Goal: Task Accomplishment & Management: Use online tool/utility

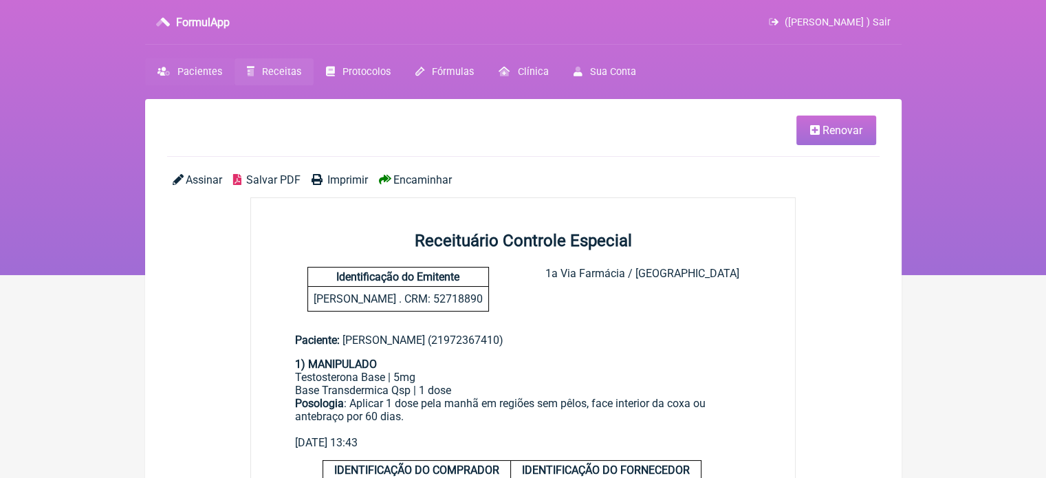
click at [180, 67] on span "Pacientes" at bounding box center [199, 72] width 45 height 12
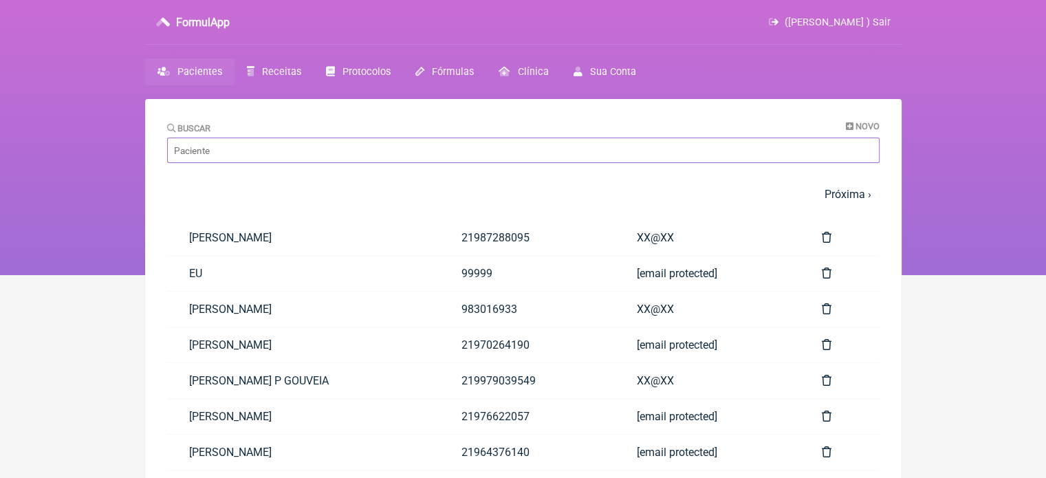
click at [295, 157] on input "Buscar" at bounding box center [523, 150] width 713 height 25
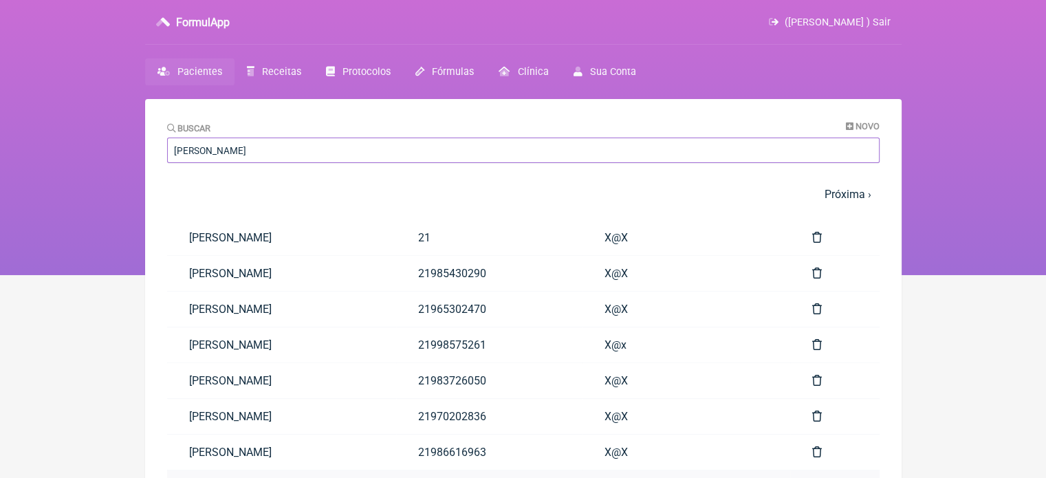
type input "ANA CLAUDIA"
click at [292, 448] on link "ANA CLAUDIA BARBOSA PEREIRA" at bounding box center [281, 452] width 229 height 35
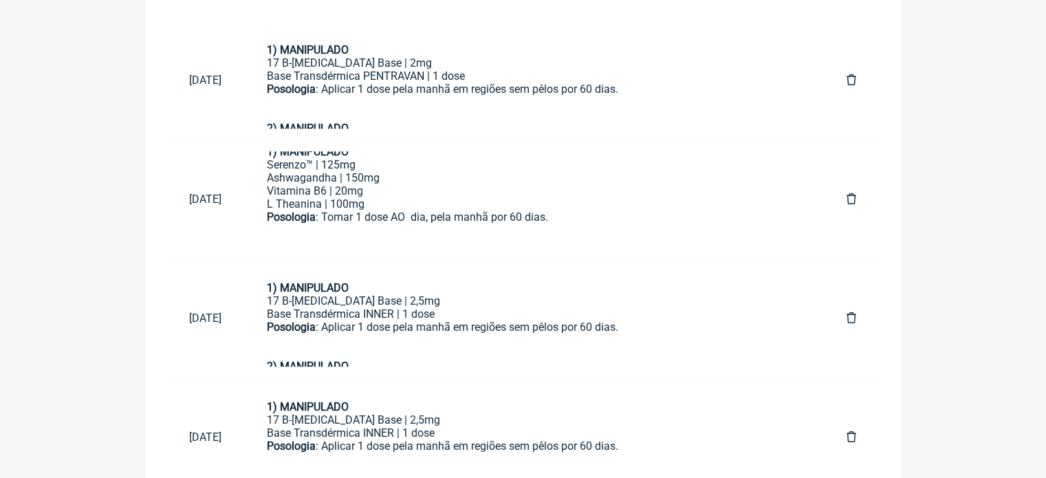
scroll to position [767, 0]
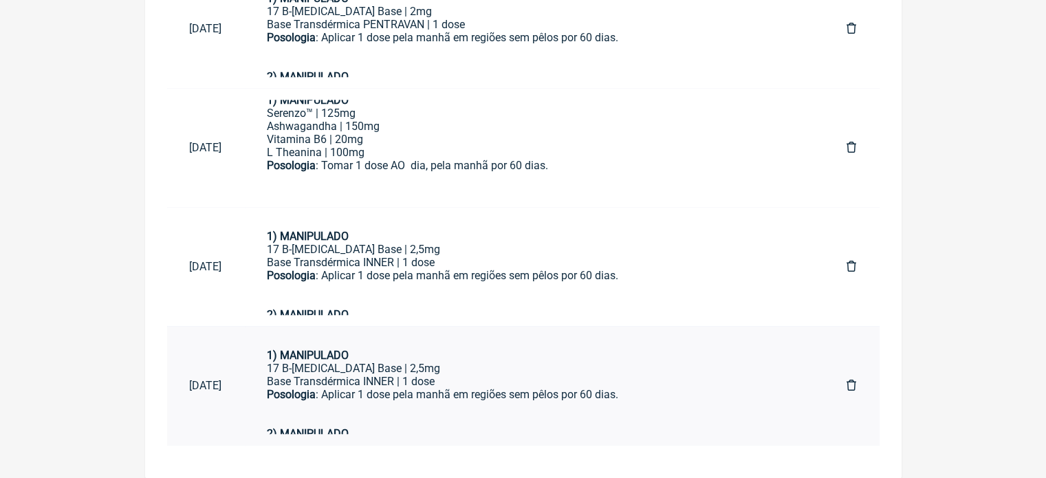
click at [444, 396] on div "Posologia : Aplicar 1 dose pela manhã em regiões sem pêlos por 60 dias." at bounding box center [535, 407] width 536 height 39
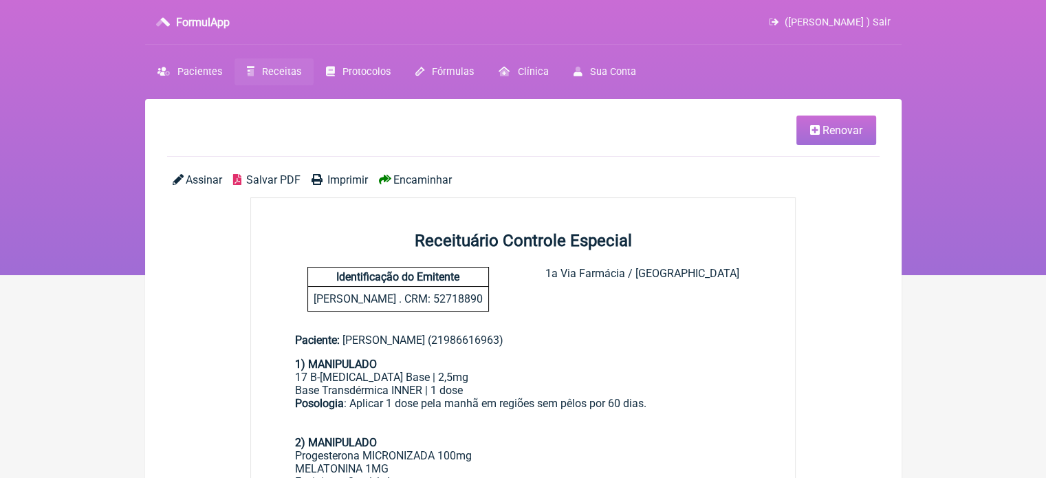
click at [827, 131] on span "Renovar" at bounding box center [843, 130] width 40 height 13
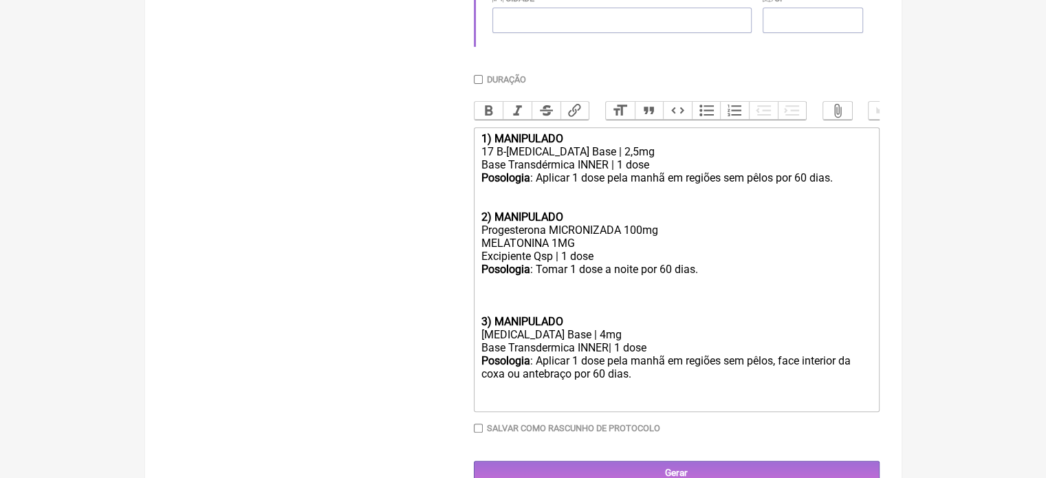
scroll to position [550, 0]
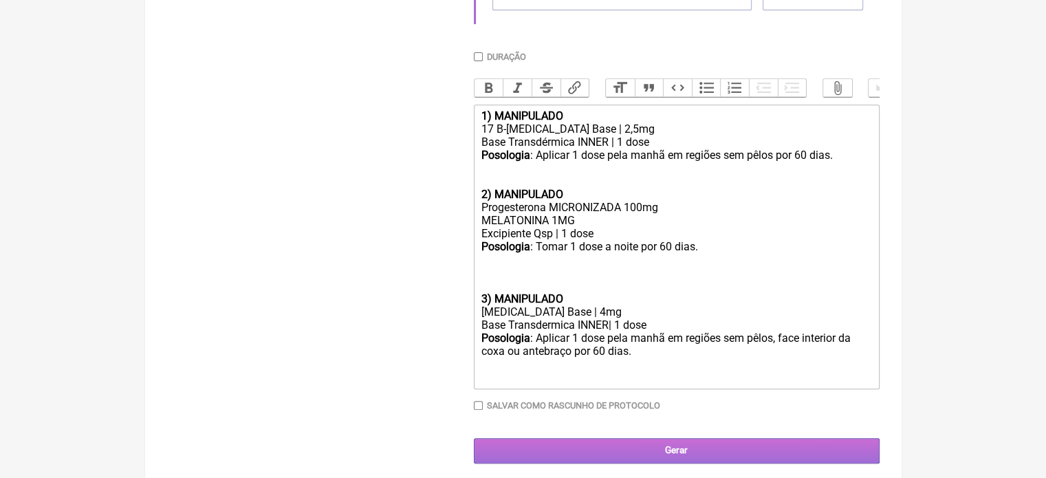
click at [663, 464] on input "Gerar" at bounding box center [677, 450] width 406 height 25
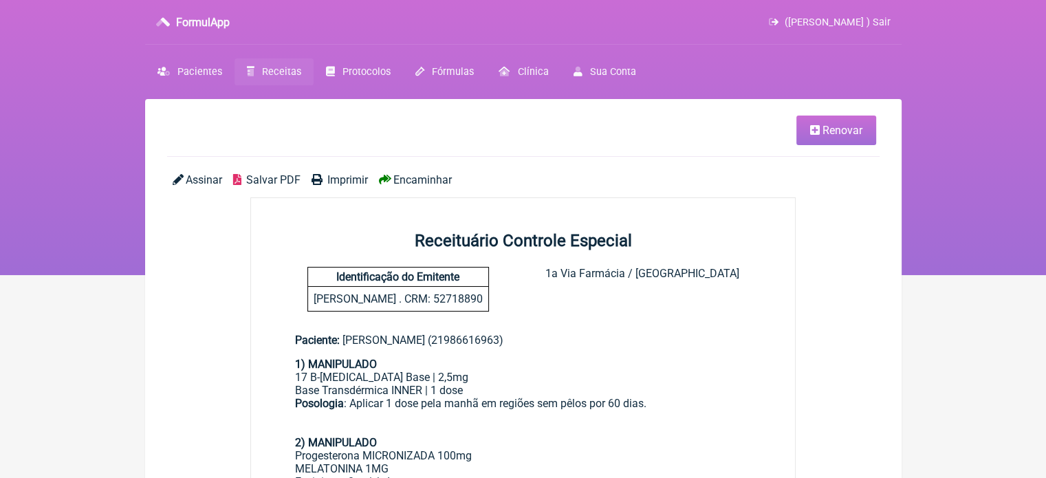
click at [344, 182] on span "Imprimir" at bounding box center [347, 179] width 41 height 13
click at [192, 66] on span "Pacientes" at bounding box center [199, 72] width 45 height 12
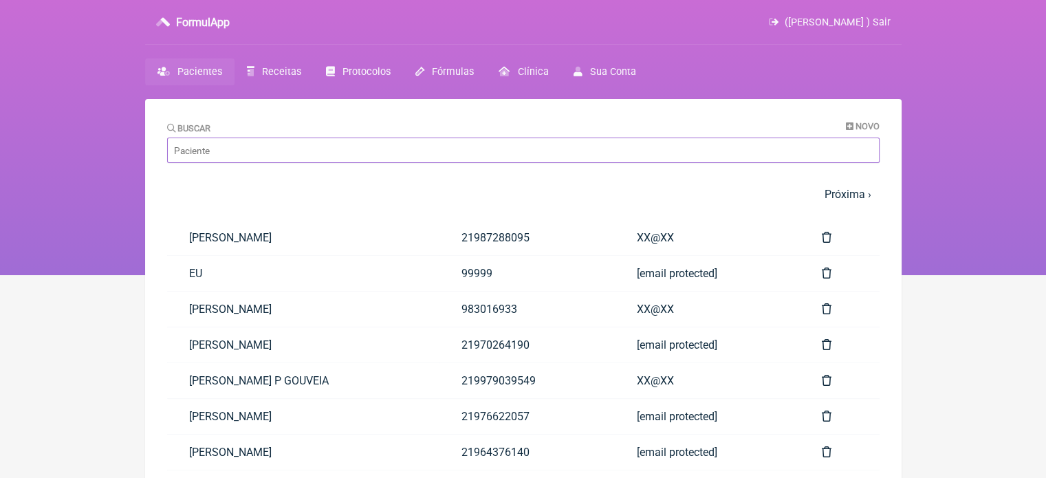
click at [300, 151] on input "Buscar" at bounding box center [523, 150] width 713 height 25
paste input "[PERSON_NAME] FIEL [PERSON_NAME]"
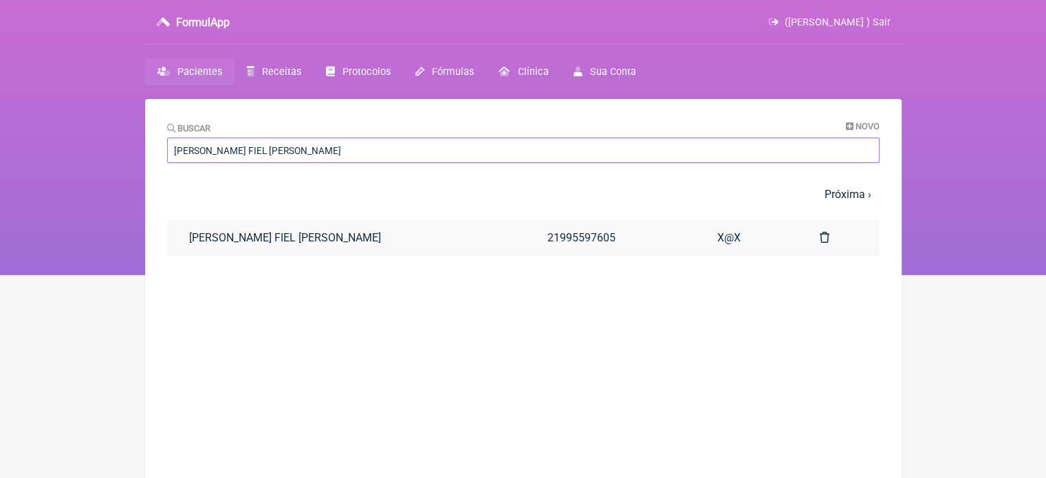
type input "[PERSON_NAME] FIEL [PERSON_NAME]"
click at [328, 230] on link "[PERSON_NAME] FIEL [PERSON_NAME]" at bounding box center [346, 237] width 358 height 35
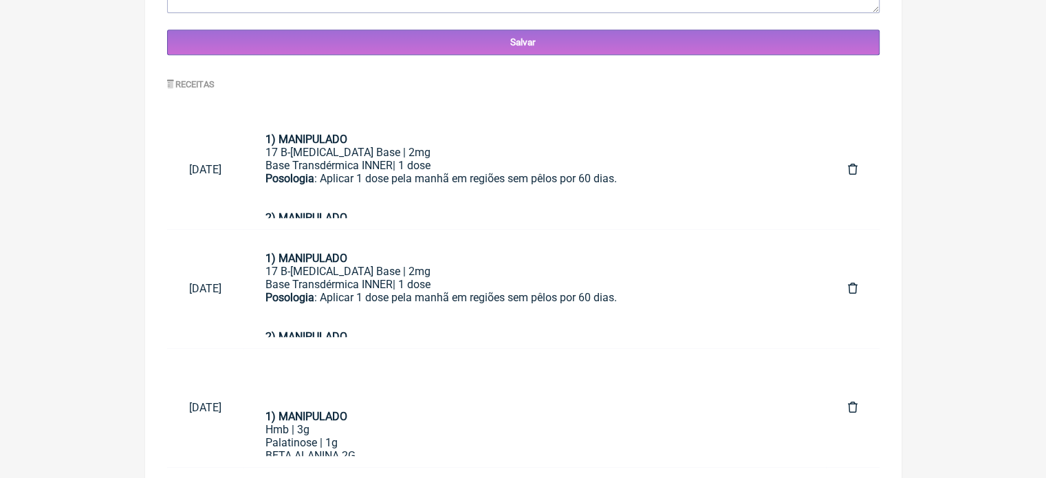
scroll to position [648, 0]
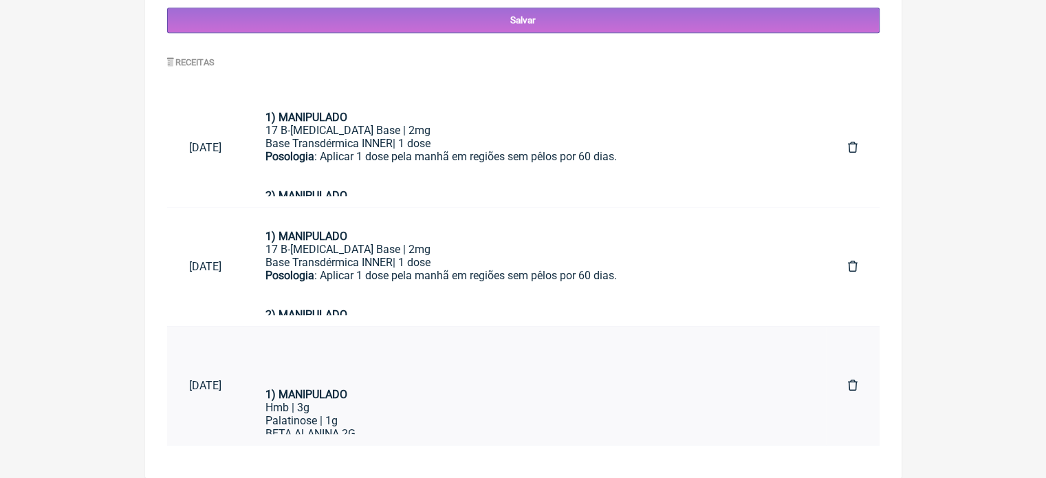
drag, startPoint x: 828, startPoint y: 361, endPoint x: 826, endPoint y: 378, distance: 17.3
click at [827, 378] on td at bounding box center [853, 385] width 54 height 119
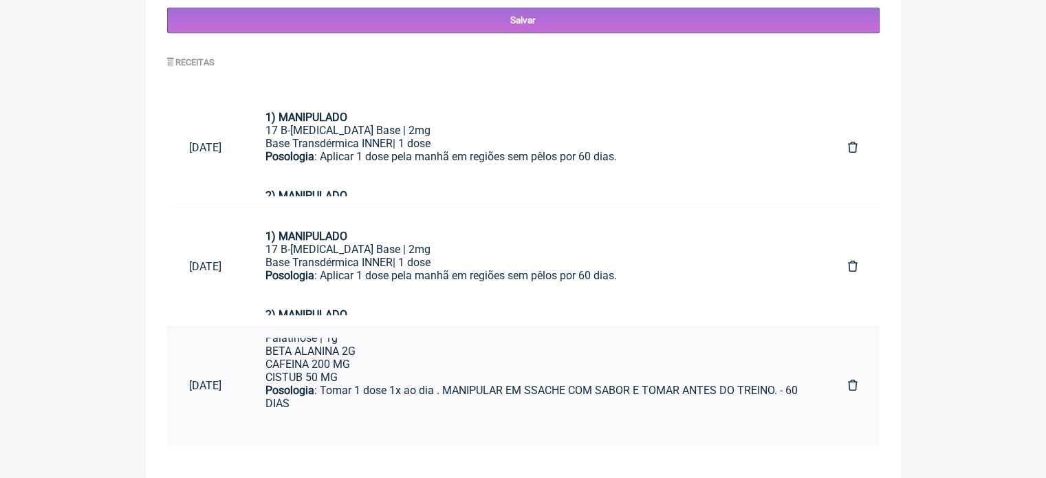
scroll to position [84, 0]
click at [537, 382] on div "BETA ALANINA 2G CAFEINA 200 MG CISTUB 50 MG" at bounding box center [535, 364] width 539 height 39
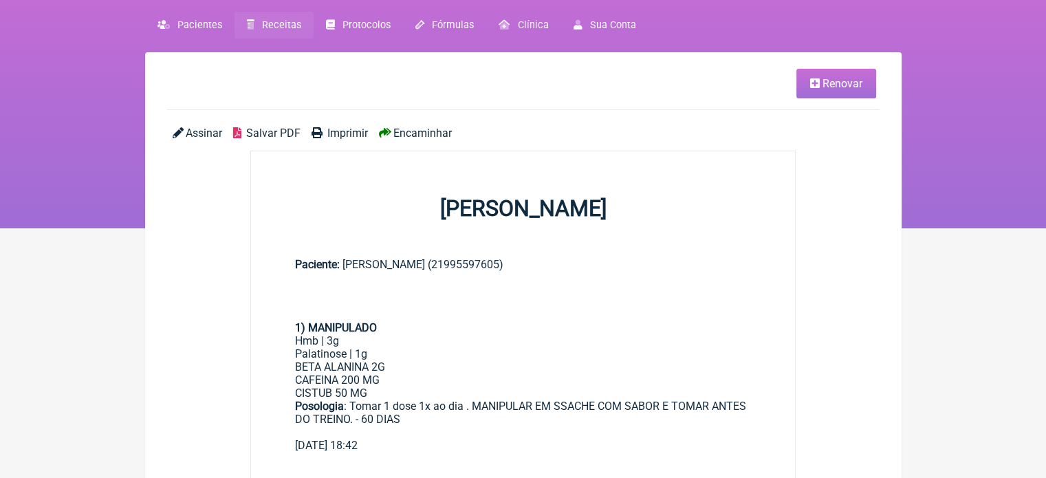
scroll to position [69, 0]
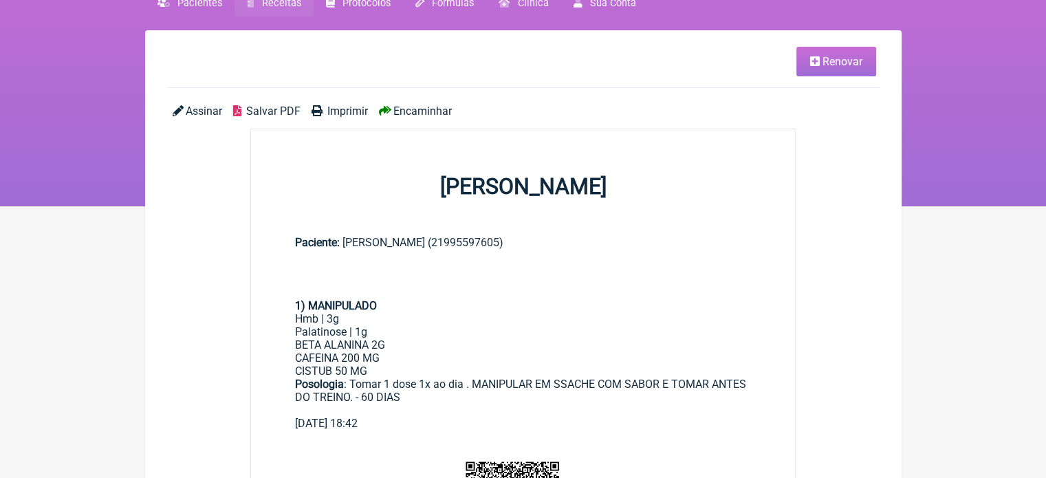
click at [831, 63] on span "Renovar" at bounding box center [843, 61] width 40 height 13
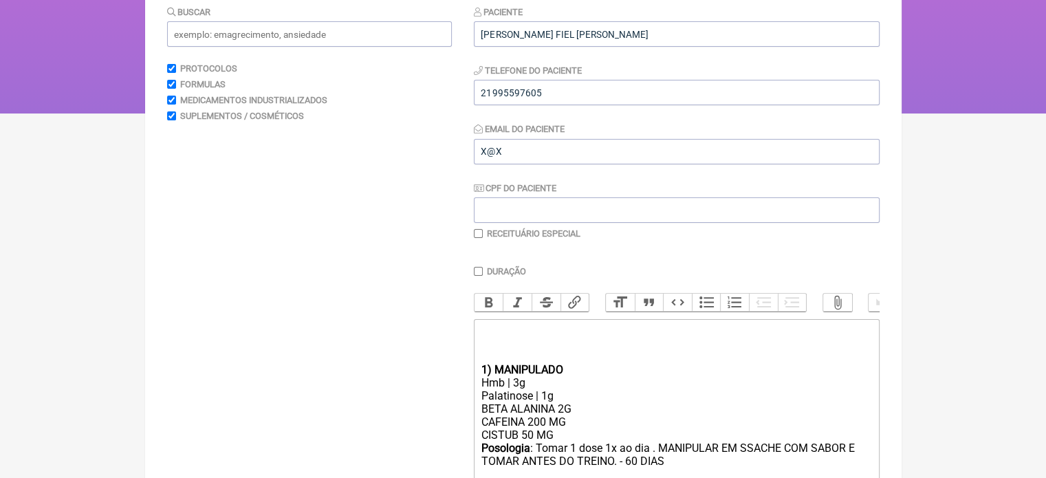
scroll to position [278, 0]
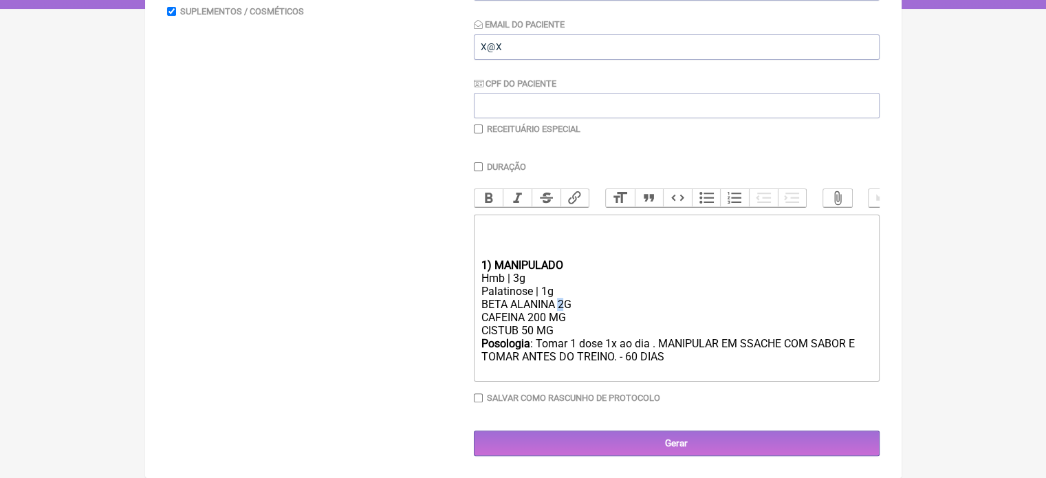
click at [559, 305] on div "BETA ALANINA 2G CAFEINA 200 MG CISTUB 50 MG" at bounding box center [676, 317] width 391 height 39
click at [668, 362] on div "Posologia : Tomar 1 dose 1x ao dia . MANIPULAR EM SSACHE COM SABOR E TOMAR ANTE…" at bounding box center [676, 356] width 391 height 39
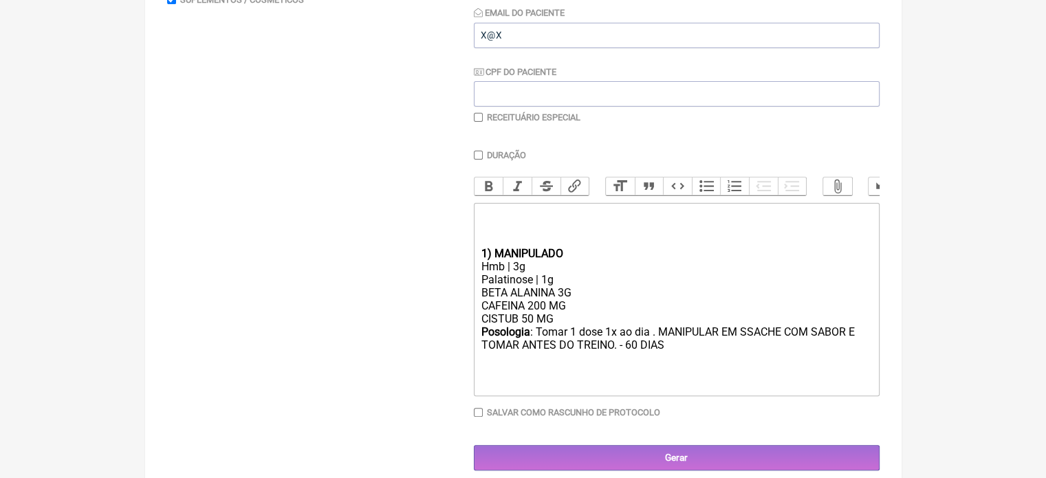
type trix-editor "<div><br><br><br></div><div><strong>1) MANIPULADO</strong></div><div>Hmb | 3g</…"
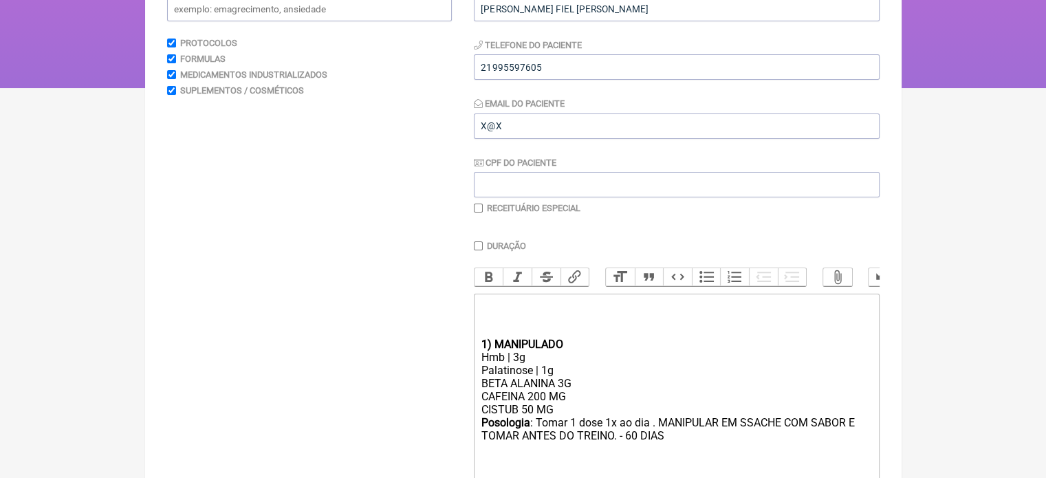
scroll to position [72, 0]
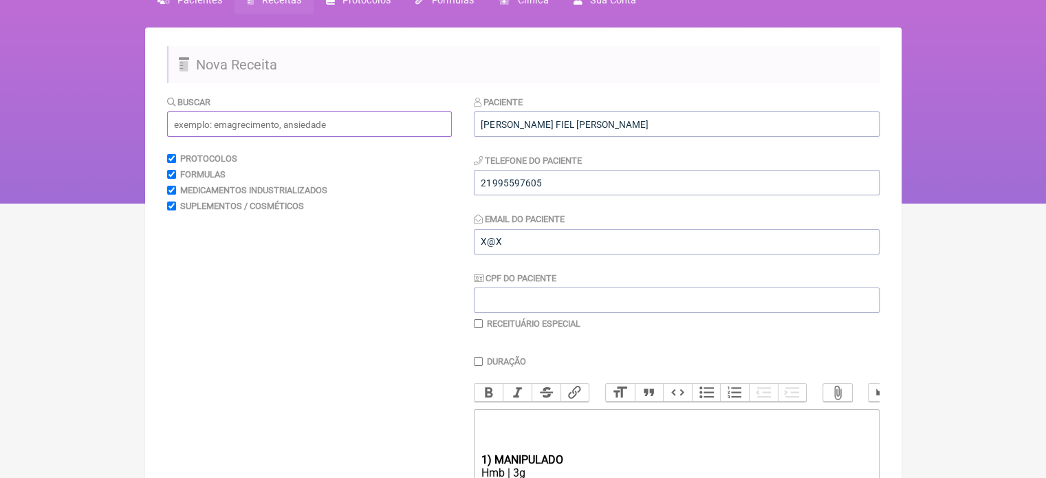
click at [250, 131] on input "text" at bounding box center [309, 123] width 285 height 25
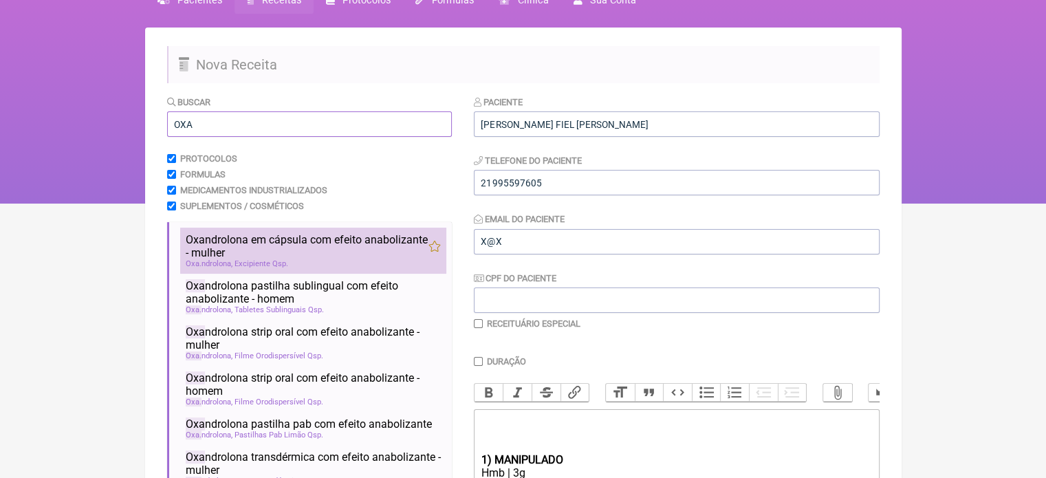
type input "OXA"
click at [224, 263] on span "Oxa ndrolona" at bounding box center [209, 263] width 47 height 9
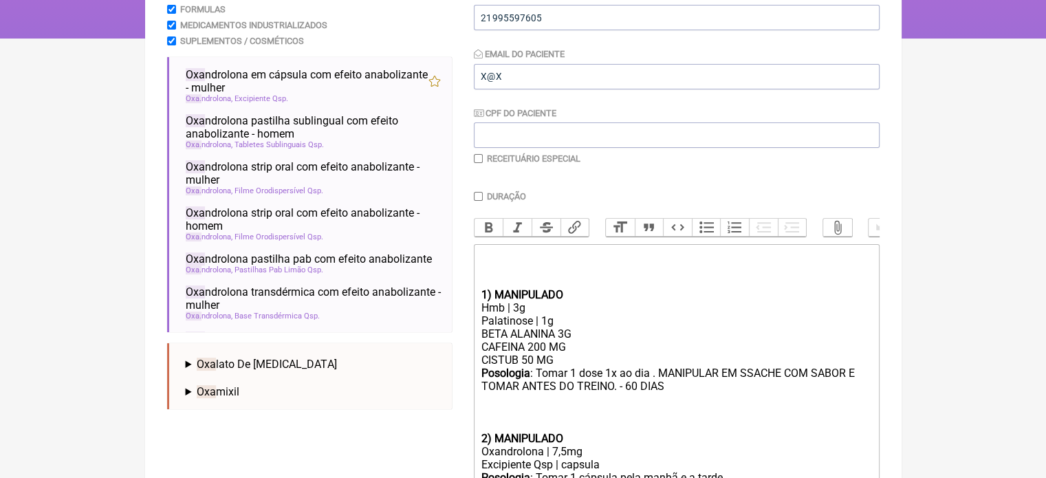
scroll to position [371, 0]
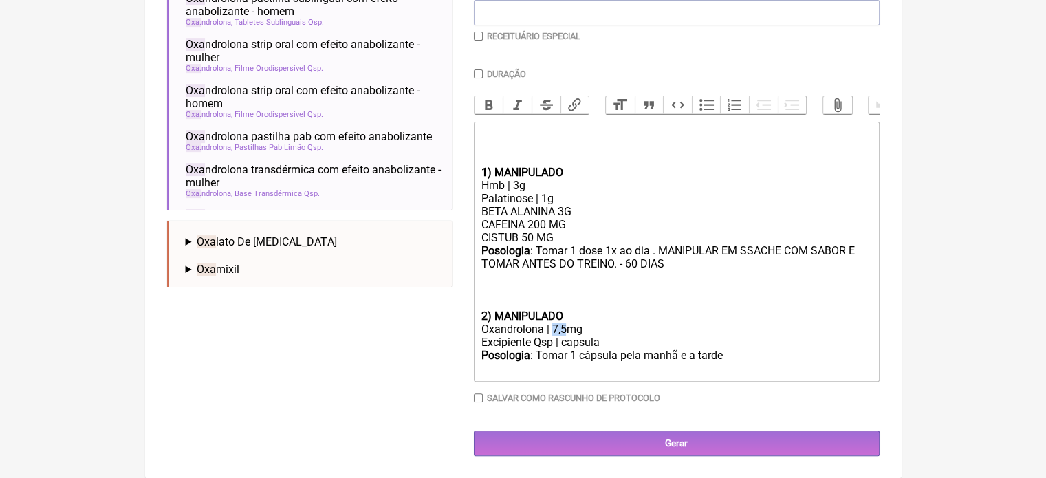
drag, startPoint x: 564, startPoint y: 327, endPoint x: 553, endPoint y: 325, distance: 11.1
click at [553, 325] on div "Oxandrolona | 7,5mg" at bounding box center [676, 329] width 391 height 13
drag, startPoint x: 721, startPoint y: 356, endPoint x: 697, endPoint y: 356, distance: 23.4
click at [697, 356] on div "Posologia : Tomar 1 cápsula pela manhã e a tarde ㅤ" at bounding box center [676, 363] width 391 height 28
type trix-editor "<div><br><br><br></div><div><strong>1) MANIPULADO</strong></div><div>Hmb | 3g</…"
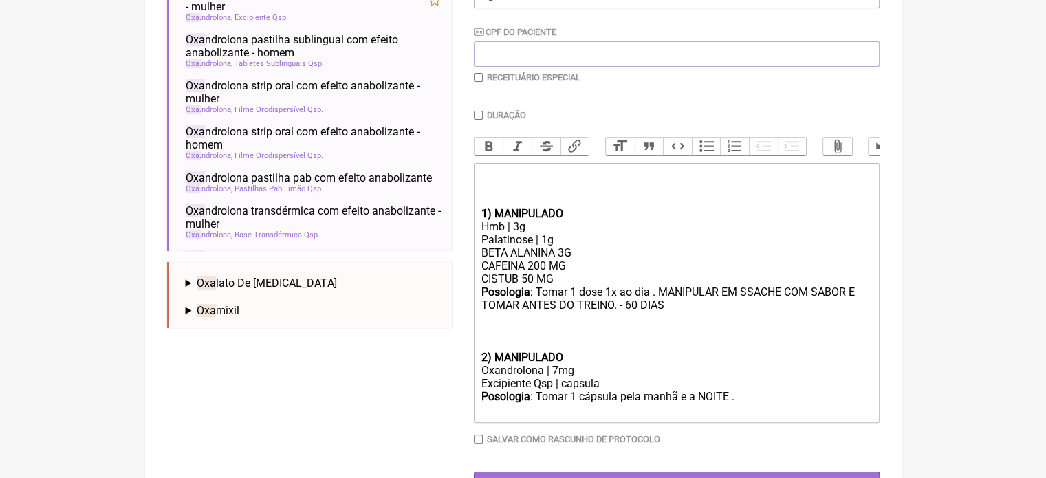
scroll to position [234, 0]
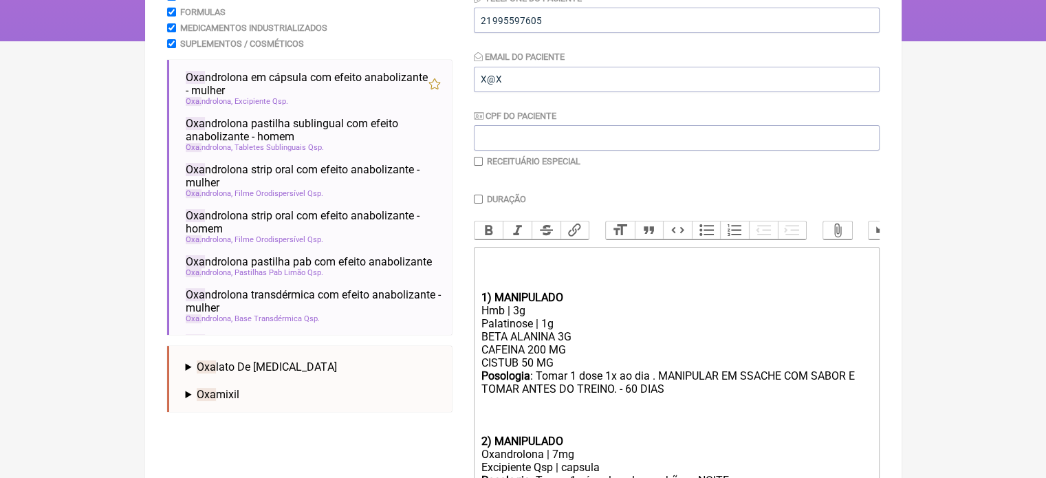
click at [475, 162] on input "checkbox" at bounding box center [478, 161] width 9 height 9
checkbox input "true"
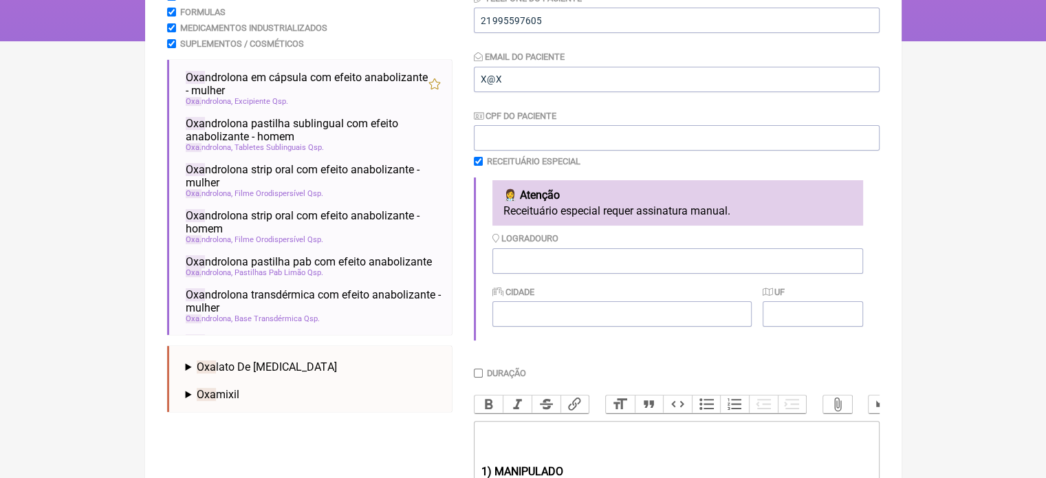
click at [476, 375] on input "Duração" at bounding box center [478, 373] width 9 height 9
checkbox input "true"
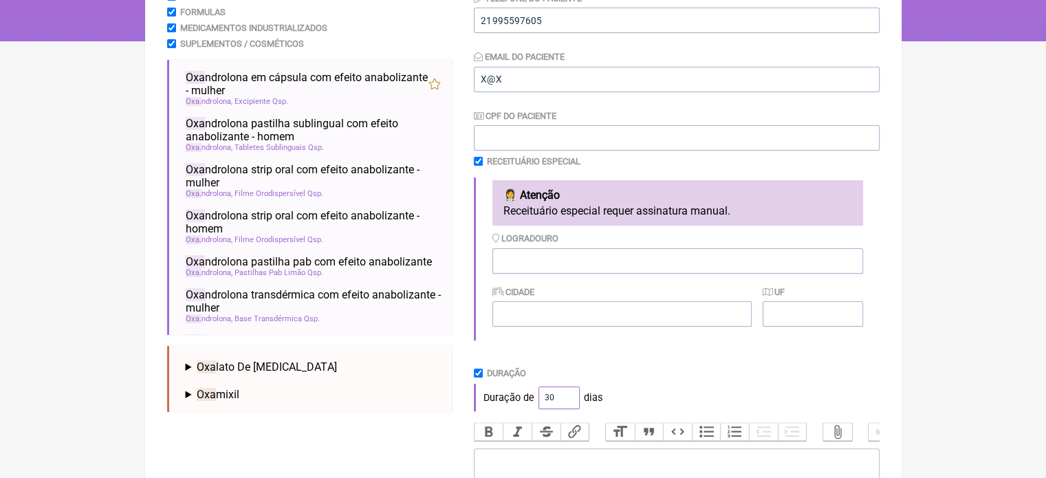
drag, startPoint x: 552, startPoint y: 404, endPoint x: 539, endPoint y: 403, distance: 13.8
click at [539, 403] on input "30" at bounding box center [559, 398] width 41 height 23
type input "60"
click at [620, 387] on div "Duração de 60 dias" at bounding box center [677, 398] width 406 height 28
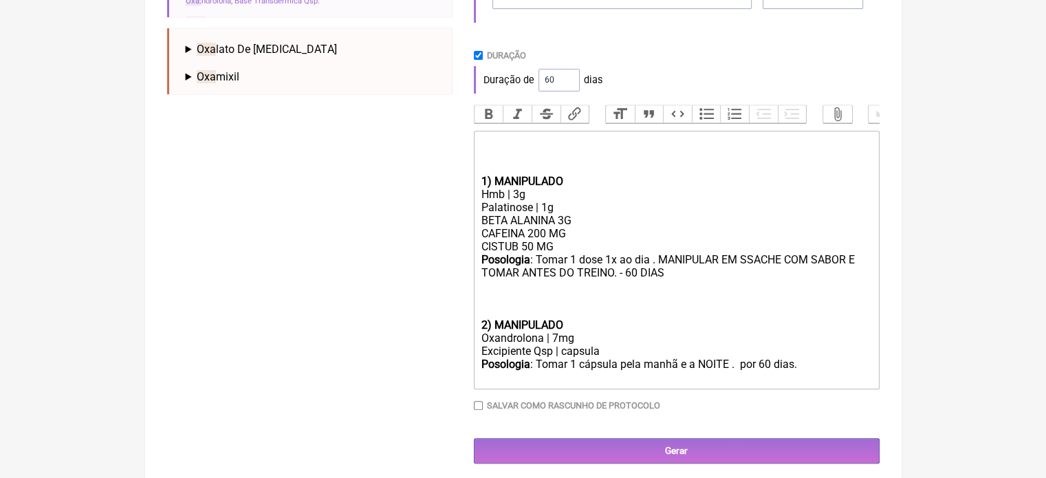
scroll to position [574, 0]
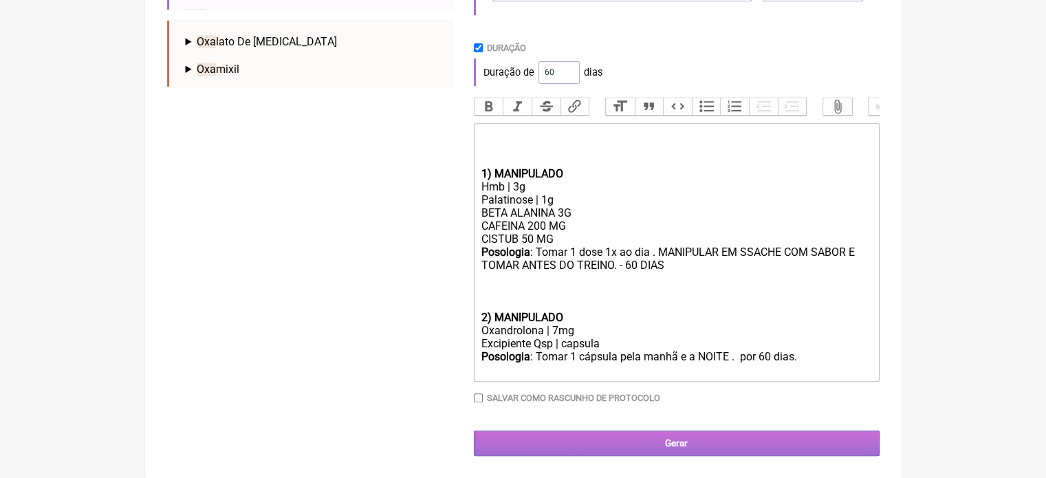
click at [644, 451] on input "Gerar" at bounding box center [677, 443] width 406 height 25
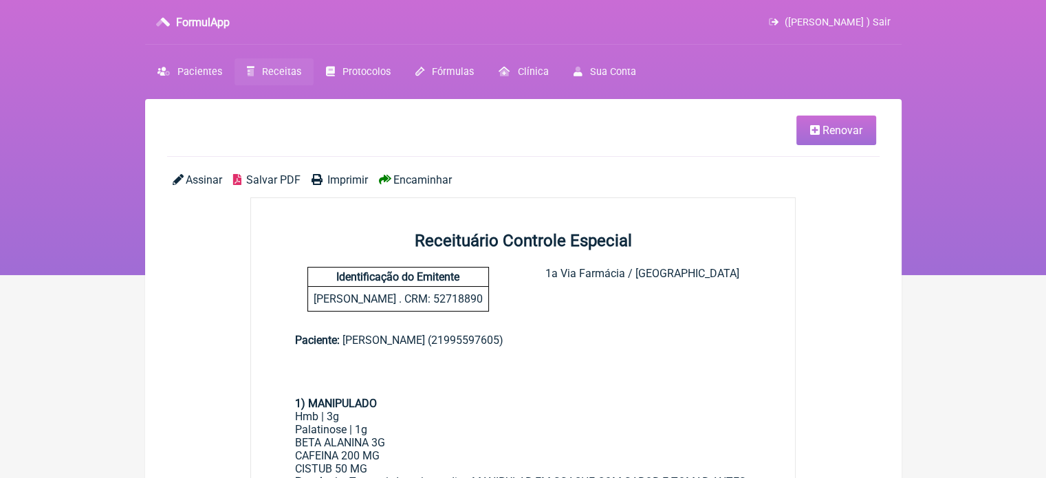
click at [348, 182] on span "Imprimir" at bounding box center [347, 179] width 41 height 13
click at [187, 73] on span "Pacientes" at bounding box center [199, 72] width 45 height 12
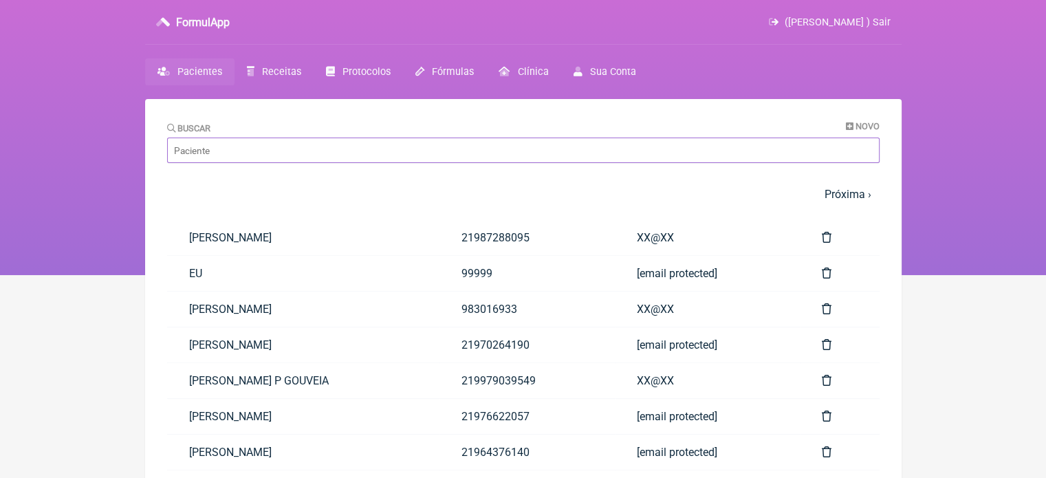
click at [231, 140] on input "Buscar" at bounding box center [523, 150] width 713 height 25
paste input "[PERSON_NAME]"
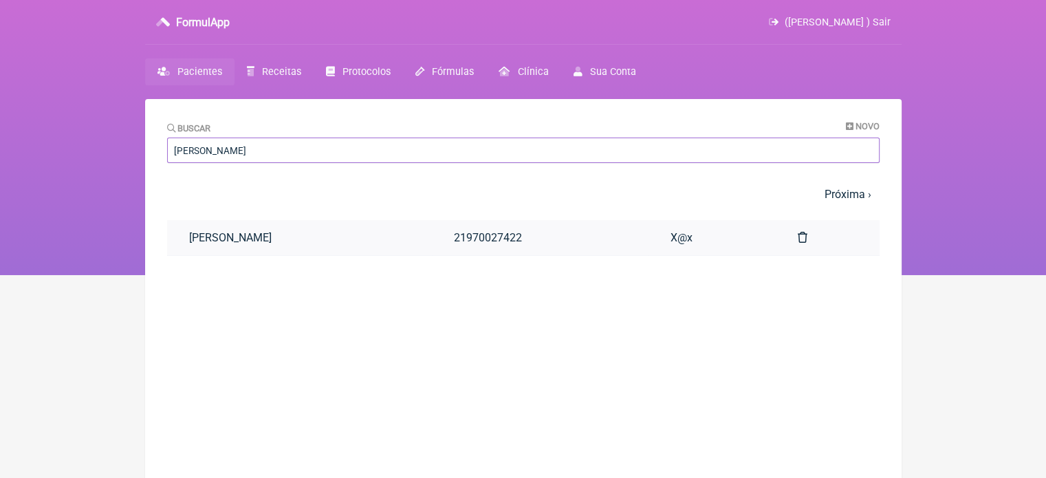
type input "[PERSON_NAME]"
click at [303, 233] on link "[PERSON_NAME]" at bounding box center [300, 237] width 266 height 35
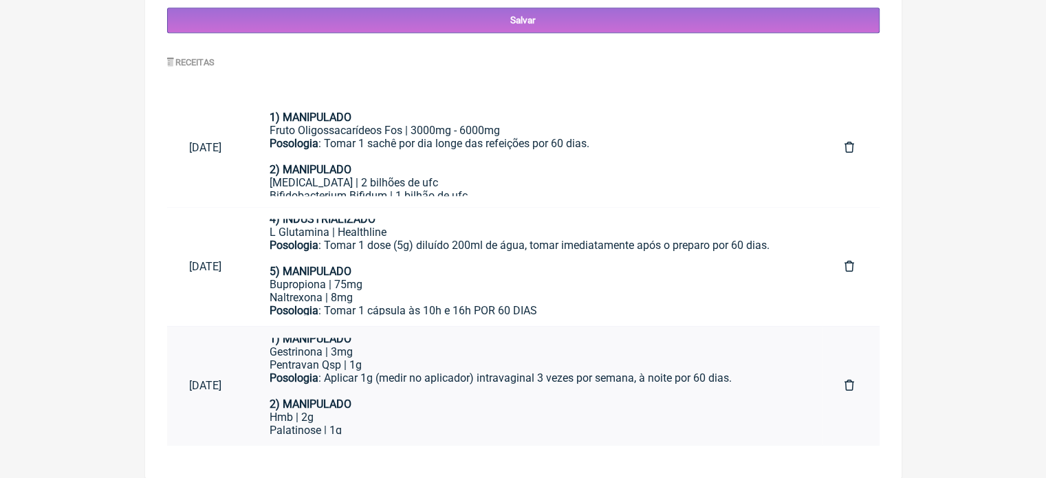
scroll to position [14, 0]
click at [479, 392] on div "Posologia : Aplicar 1g (medir no aplicador) intravaginal 3 vezes por semana, à …" at bounding box center [535, 386] width 531 height 26
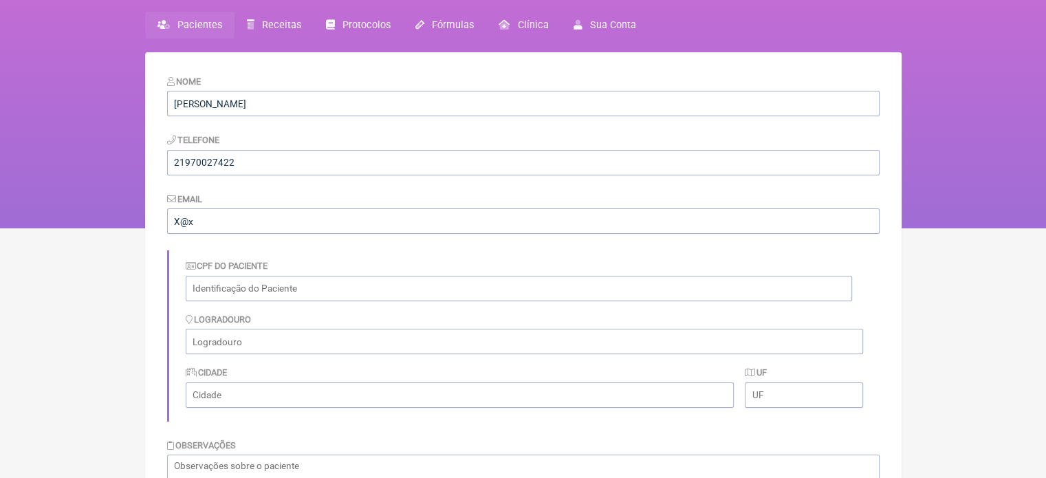
scroll to position [0, 0]
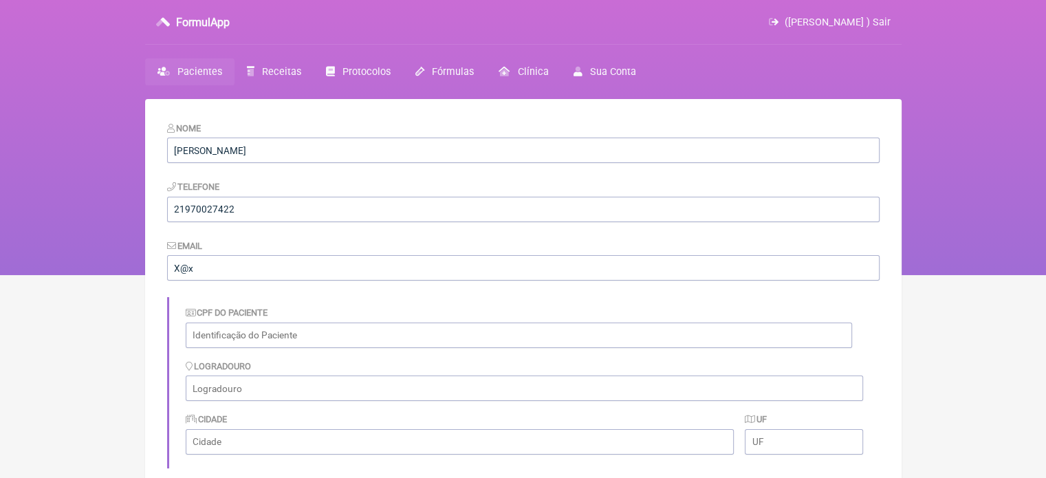
click at [211, 64] on link "Pacientes" at bounding box center [189, 71] width 89 height 27
click at [183, 71] on span "Pacientes" at bounding box center [199, 72] width 45 height 12
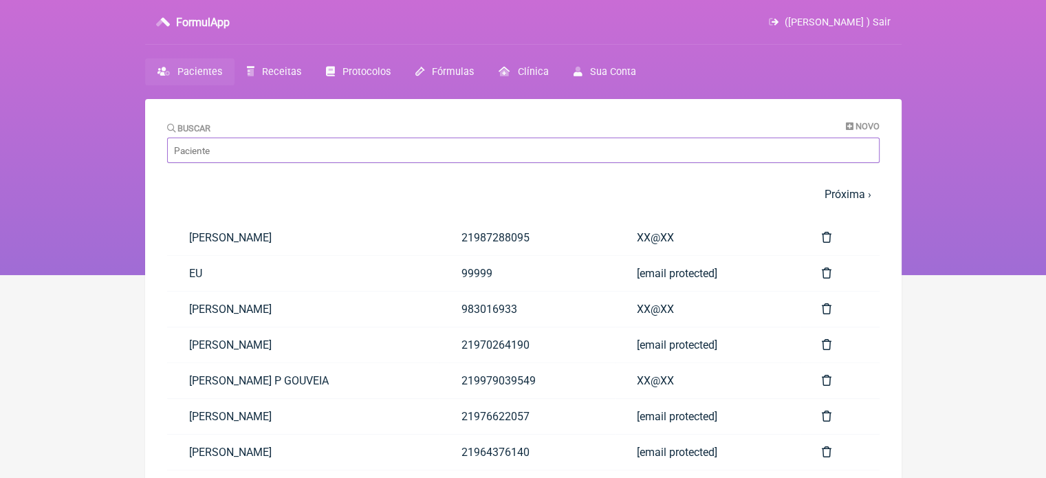
click at [292, 143] on input "Buscar" at bounding box center [523, 150] width 713 height 25
paste input "MARCELLY LORCA DE ALMEIDA"
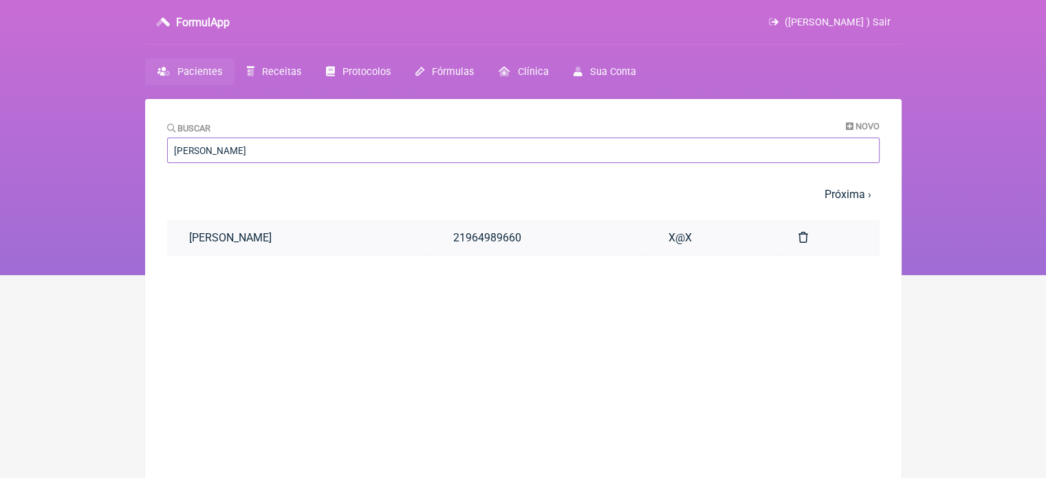
type input "MARCELLY LORCA DE ALMEIDA"
click at [294, 231] on link "MARCELLY LORCA DE ALMEIDA" at bounding box center [299, 237] width 264 height 35
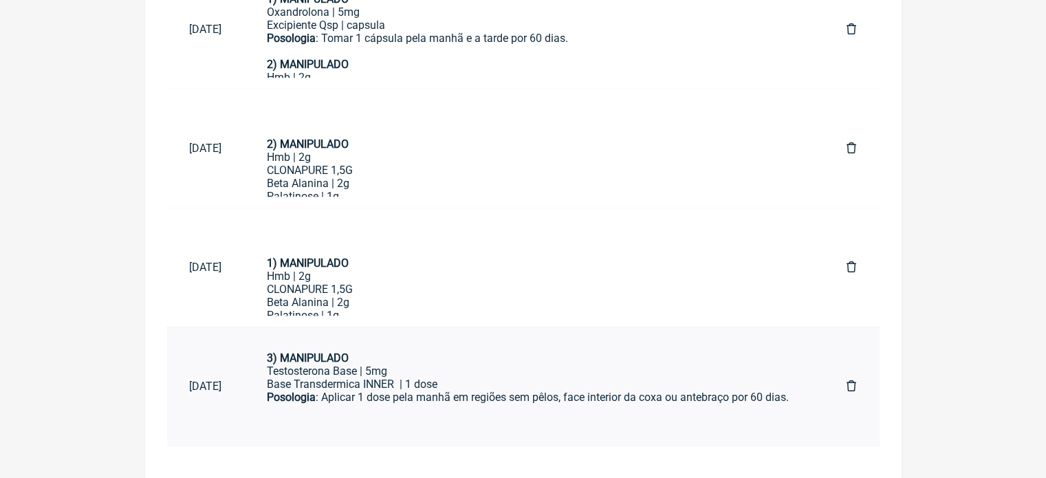
scroll to position [199, 0]
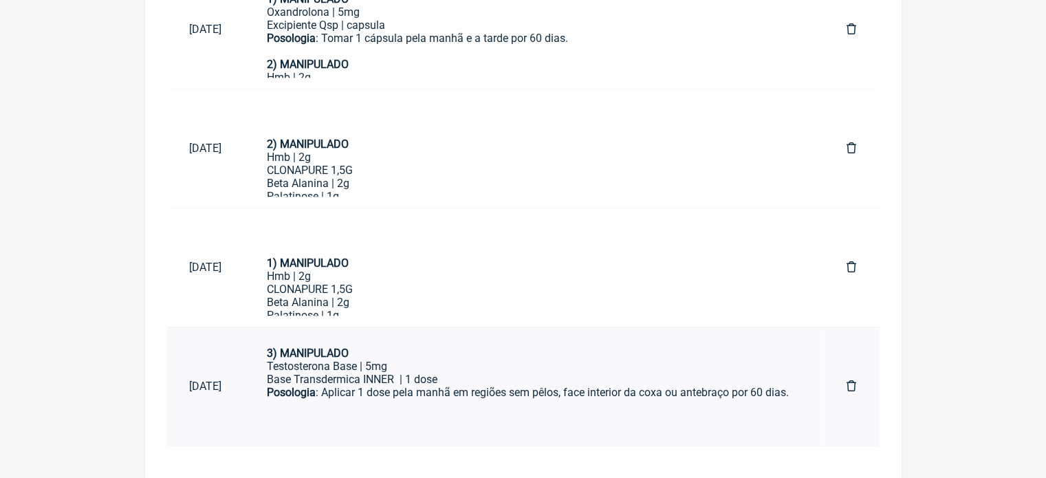
click at [434, 396] on div "Posologia : Aplicar 1 dose pela manhã em regiões sem pêlos, face interior da co…" at bounding box center [535, 405] width 536 height 39
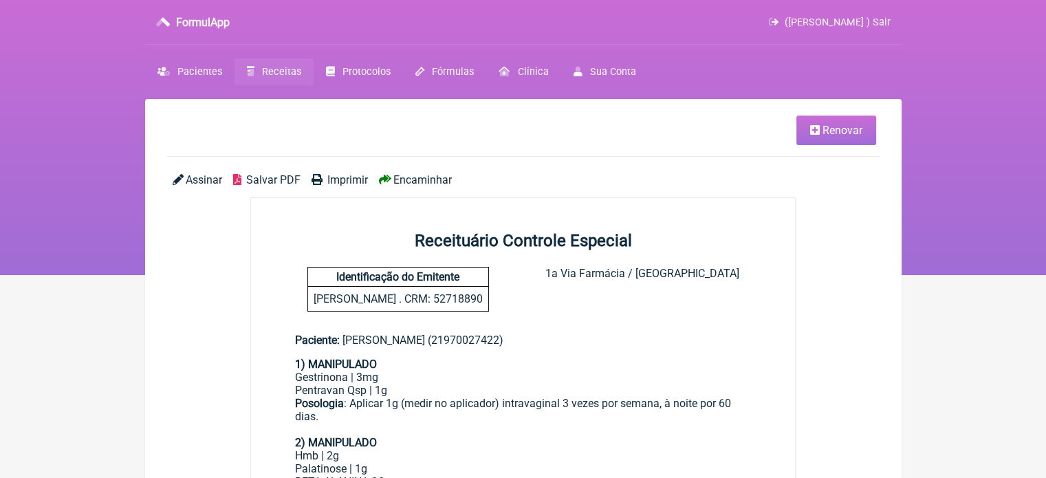
click at [823, 133] on span "Renovar" at bounding box center [843, 130] width 40 height 13
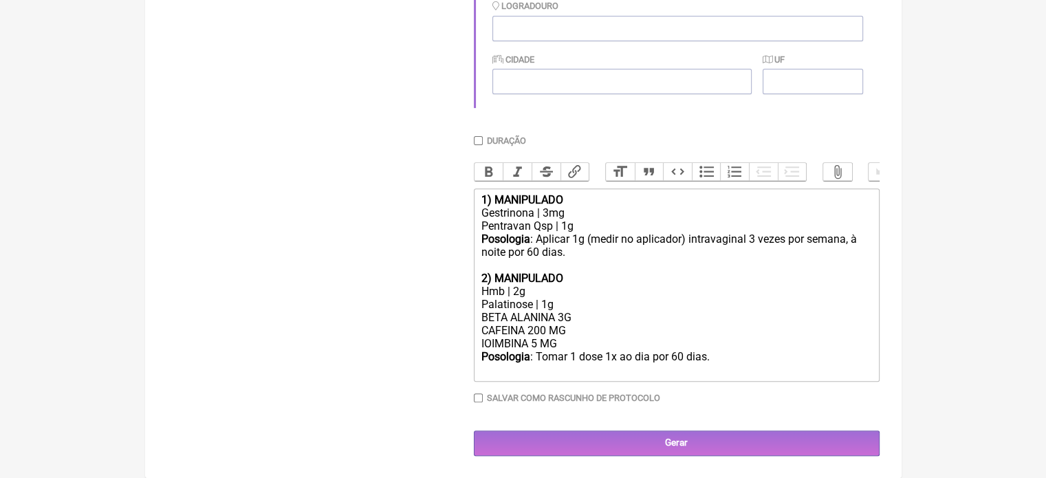
scroll to position [479, 0]
click at [514, 291] on div "Hmb | 2g" at bounding box center [676, 291] width 391 height 13
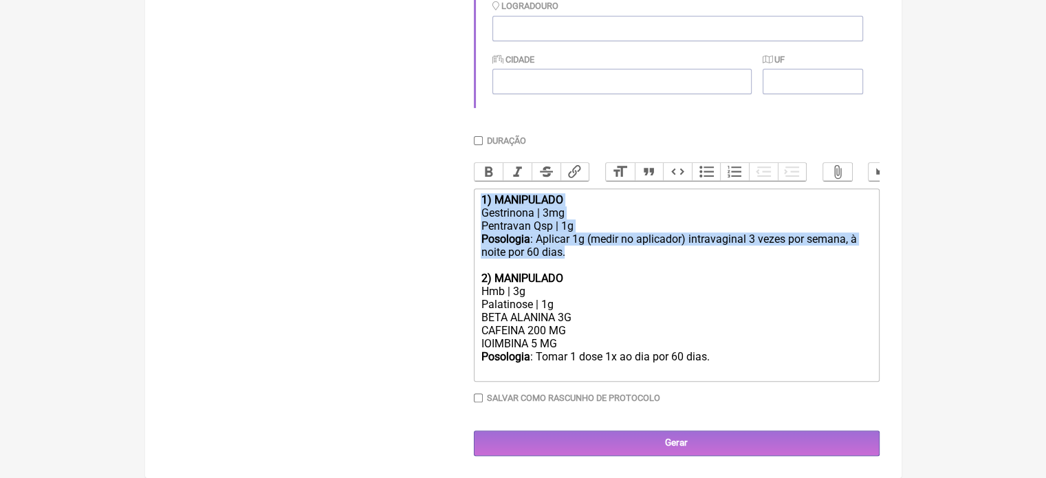
drag, startPoint x: 576, startPoint y: 254, endPoint x: 468, endPoint y: 198, distance: 121.8
click at [468, 198] on form "Buscar Protocolos Formulas Medicamentos Industrializados Suplementos / Cosmétic…" at bounding box center [523, 78] width 713 height 756
type trix-editor "<div><br><br></div><div><strong>2) MANIPULADO</strong></div><div>Hmb | 3g</div>…"
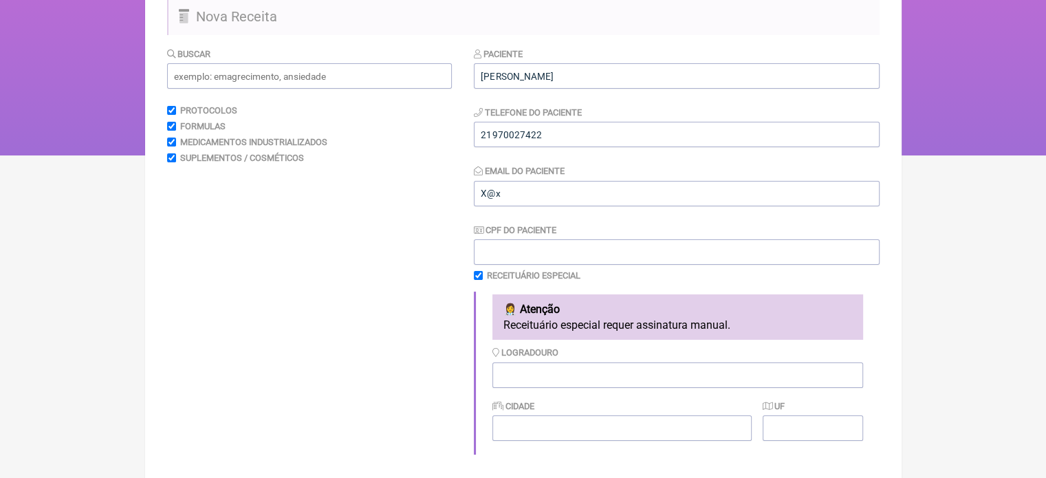
scroll to position [106, 0]
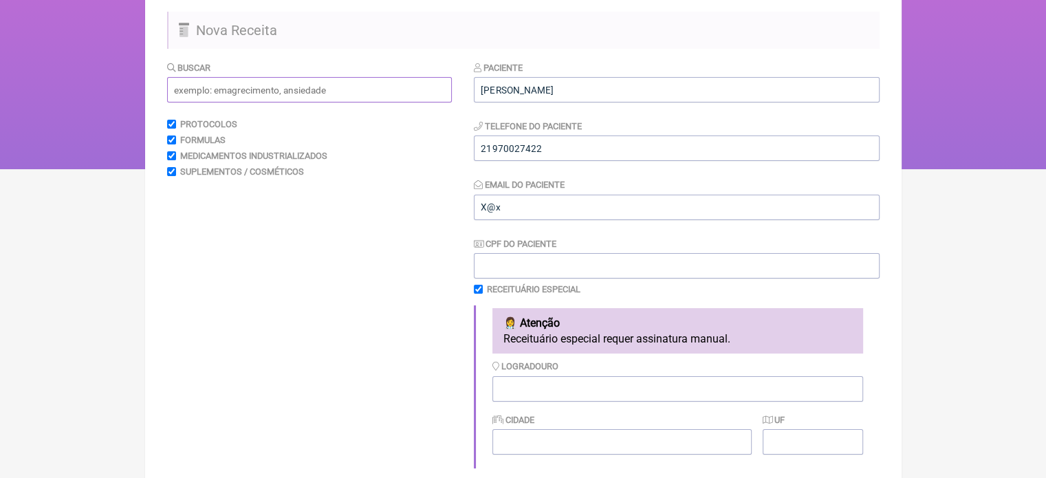
click at [263, 94] on input "text" at bounding box center [309, 89] width 285 height 25
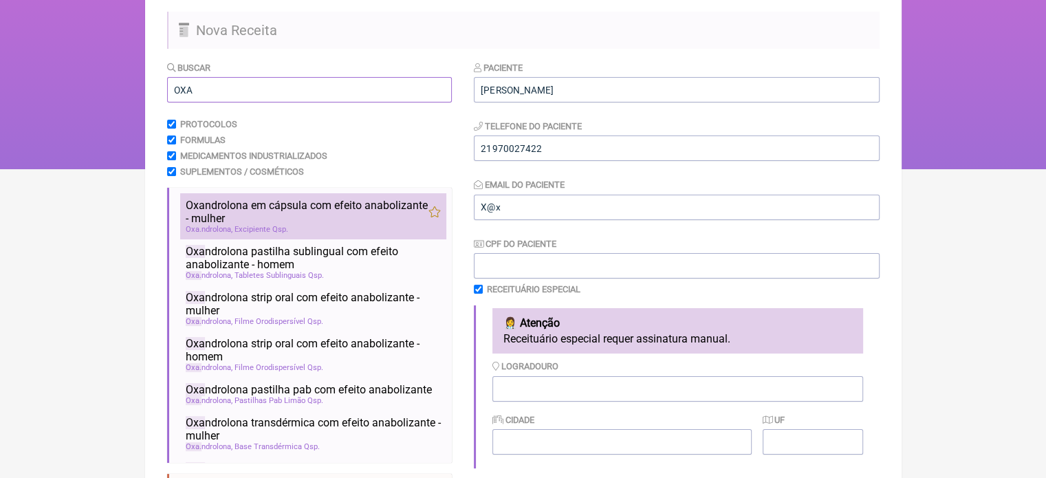
type input "OXA"
drag, startPoint x: 307, startPoint y: 218, endPoint x: 308, endPoint y: 229, distance: 11.1
click at [307, 219] on span "Oxa ndrolona em cápsula com efeito anabolizante - mulher" at bounding box center [307, 212] width 243 height 26
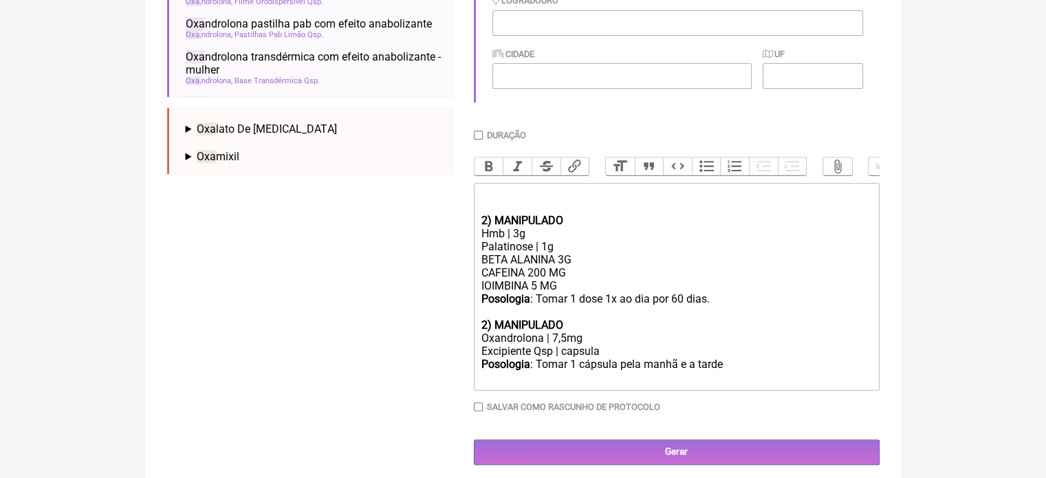
scroll to position [487, 0]
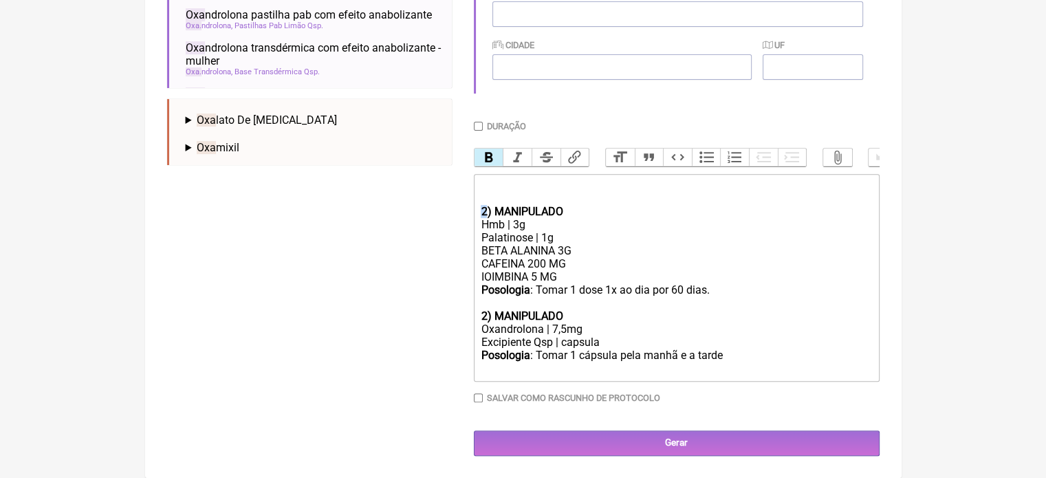
drag, startPoint x: 486, startPoint y: 216, endPoint x: 465, endPoint y: 223, distance: 22.4
click at [465, 223] on form "Buscar OXA Protocolos Formulas Medicamentos Industrializados Suplementos / Cosm…" at bounding box center [523, 71] width 713 height 770
drag, startPoint x: 565, startPoint y: 330, endPoint x: 549, endPoint y: 334, distance: 16.3
click at [549, 334] on div "Oxandrolona | 7,5mg" at bounding box center [676, 329] width 391 height 13
drag, startPoint x: 722, startPoint y: 366, endPoint x: 698, endPoint y: 366, distance: 23.4
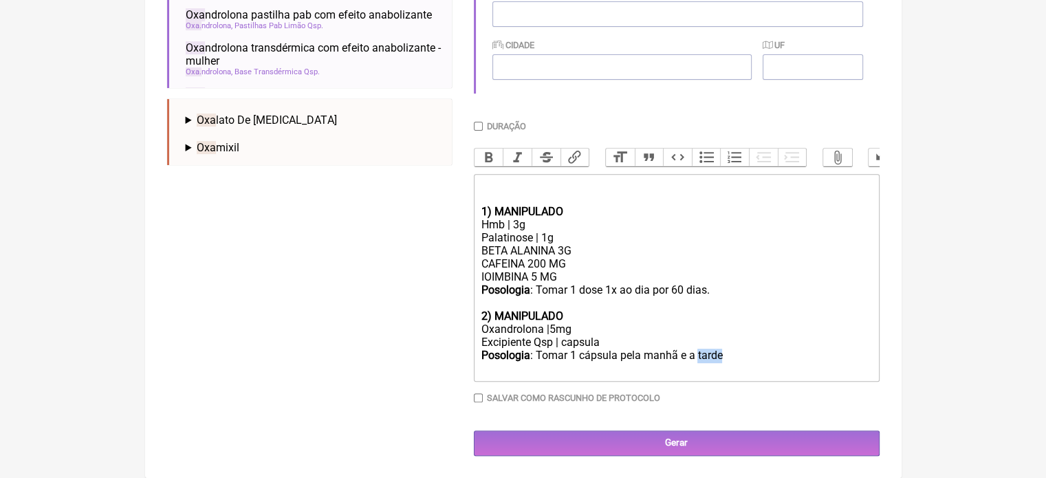
click at [698, 366] on div "Posologia : Tomar 1 cápsula pela manhã e a tarde ㅤ" at bounding box center [676, 363] width 391 height 28
type trix-editor "<div><br><br></div><div><strong>1) MANIPULADO</strong></div><div>Hmb | 3g</div>…"
click at [481, 122] on input "Duração" at bounding box center [478, 126] width 9 height 9
checkbox input "true"
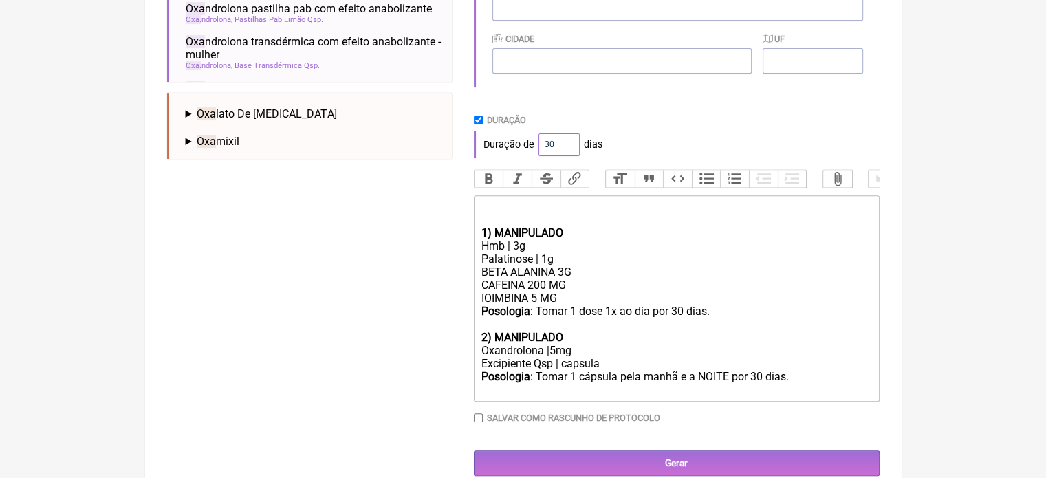
drag, startPoint x: 550, startPoint y: 149, endPoint x: 521, endPoint y: 152, distance: 29.8
click at [521, 152] on div "Duração de 30 dias" at bounding box center [677, 145] width 406 height 28
type input "60"
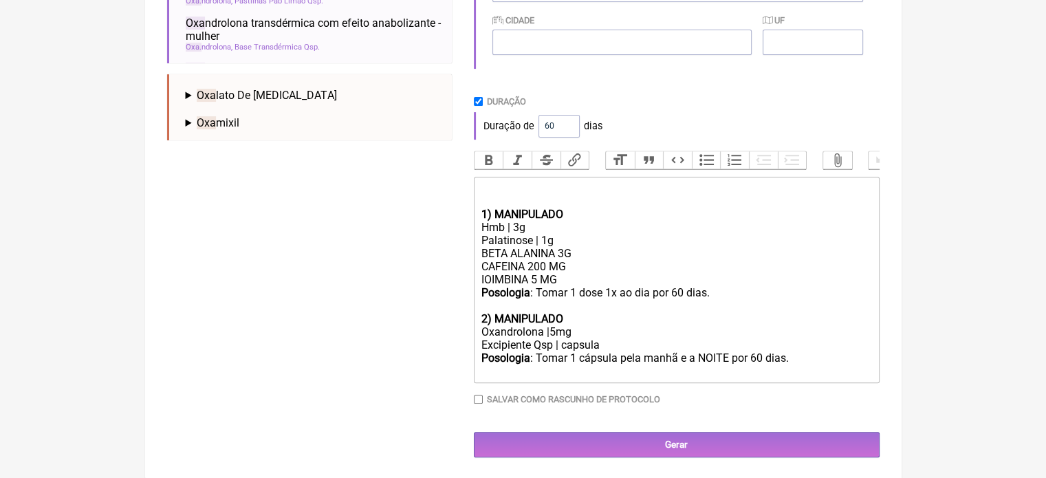
scroll to position [521, 0]
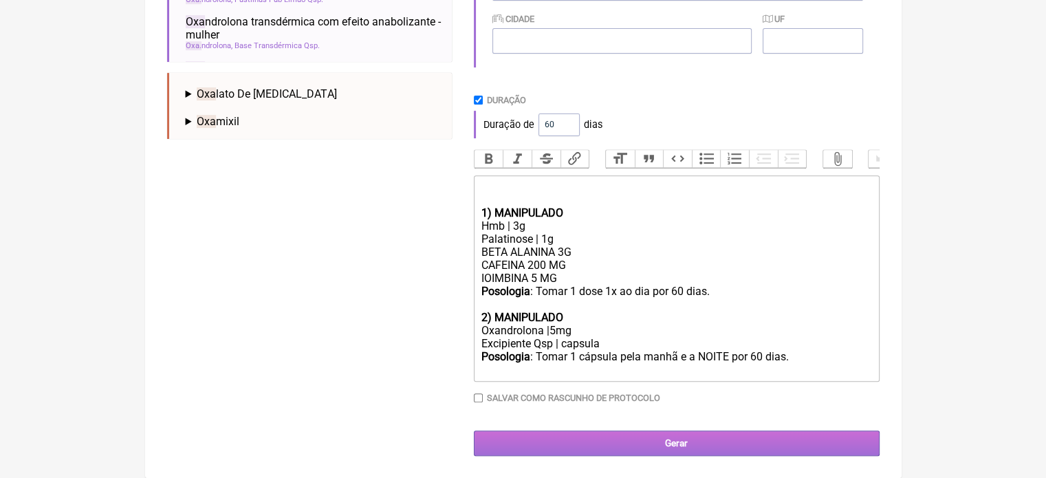
click at [638, 448] on input "Gerar" at bounding box center [677, 443] width 406 height 25
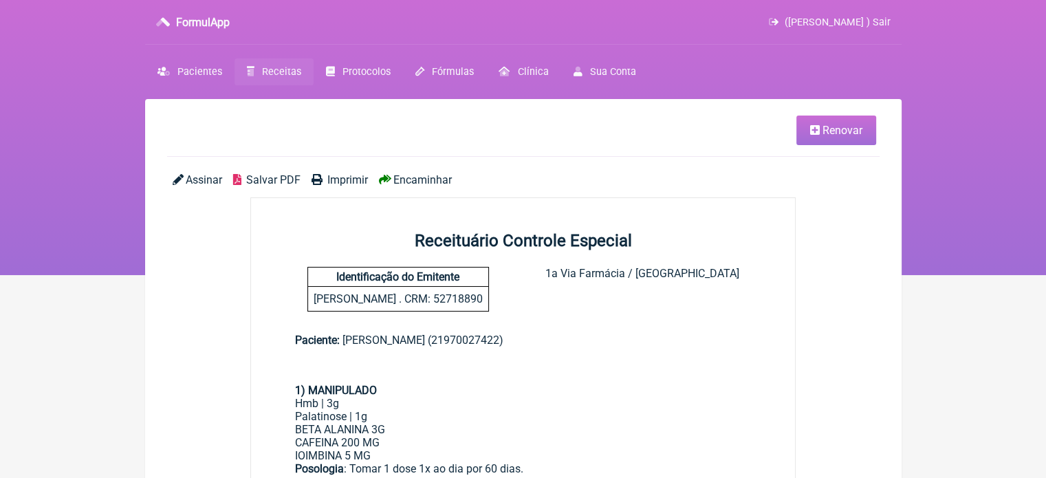
click at [351, 174] on span "Imprimir" at bounding box center [347, 179] width 41 height 13
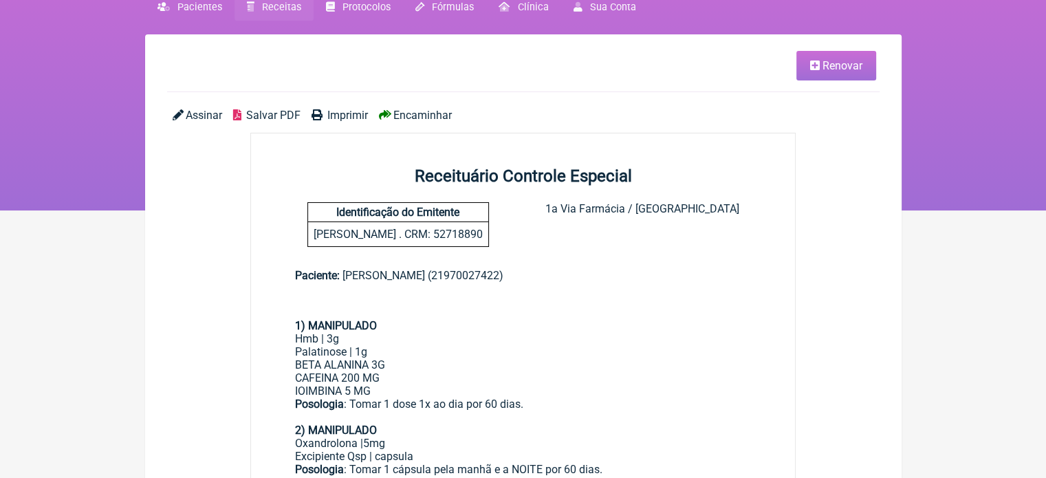
scroll to position [206, 0]
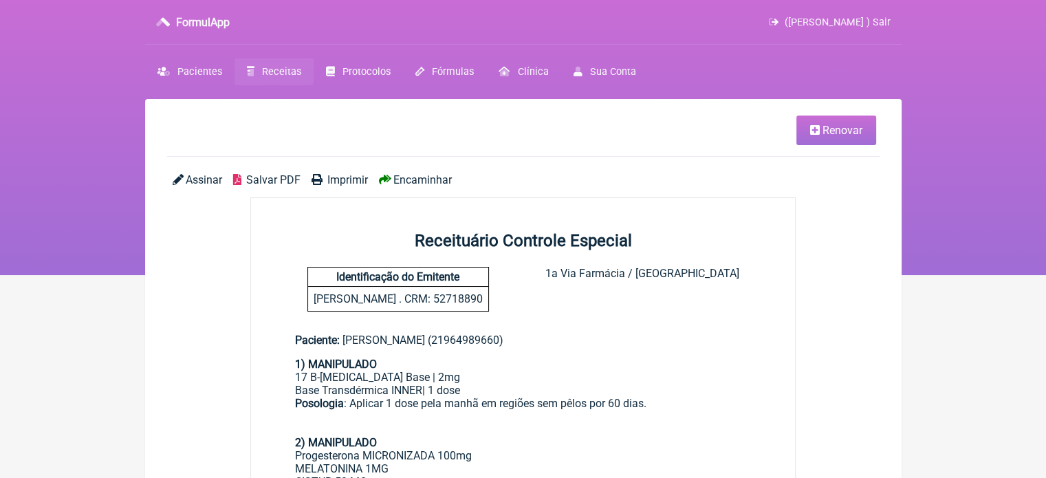
click at [816, 131] on icon at bounding box center [815, 129] width 10 height 11
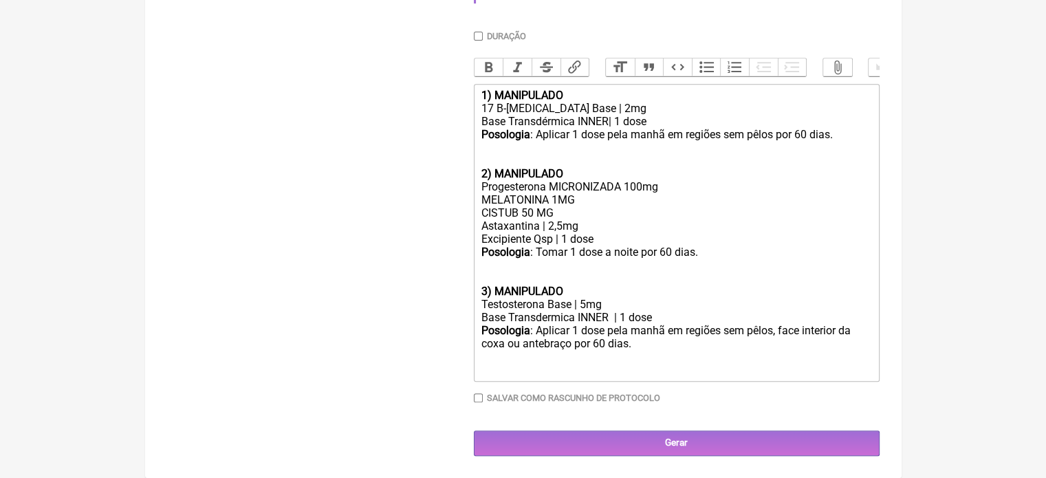
scroll to position [585, 0]
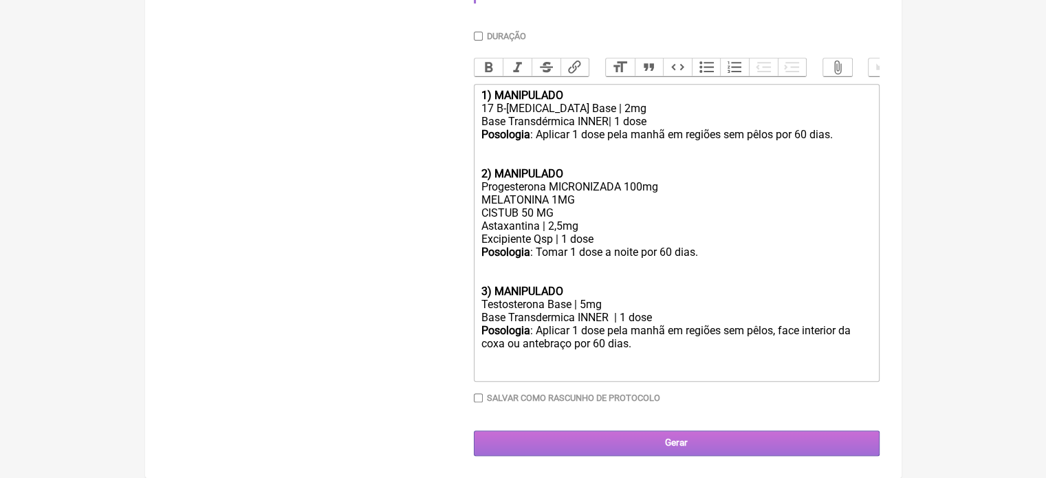
click at [622, 440] on input "Gerar" at bounding box center [677, 443] width 406 height 25
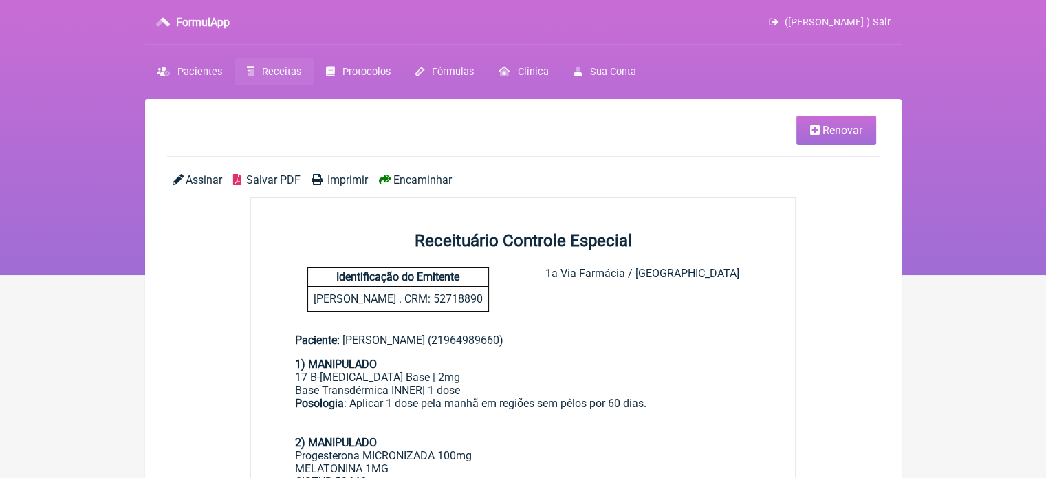
click at [329, 181] on span "Imprimir" at bounding box center [347, 179] width 41 height 13
click at [834, 131] on span "Renovar" at bounding box center [843, 130] width 40 height 13
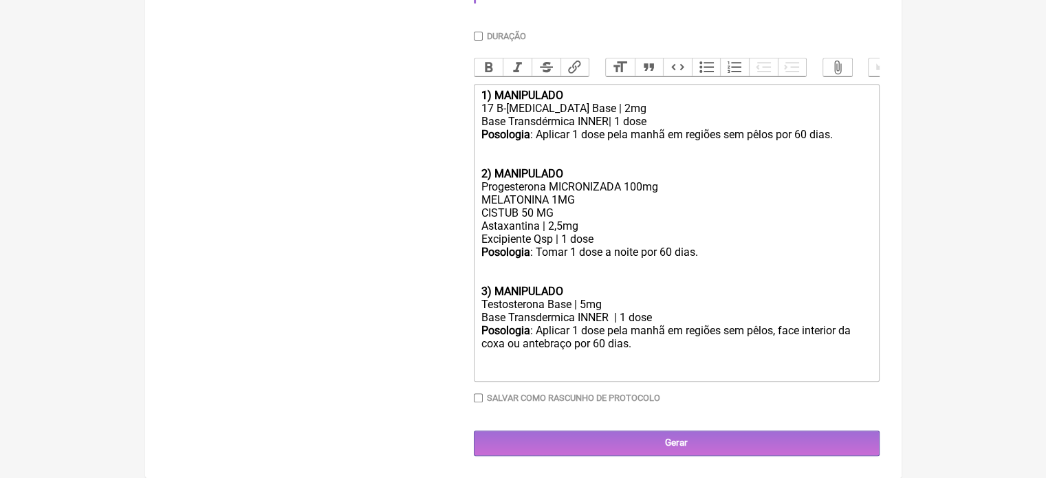
scroll to position [585, 0]
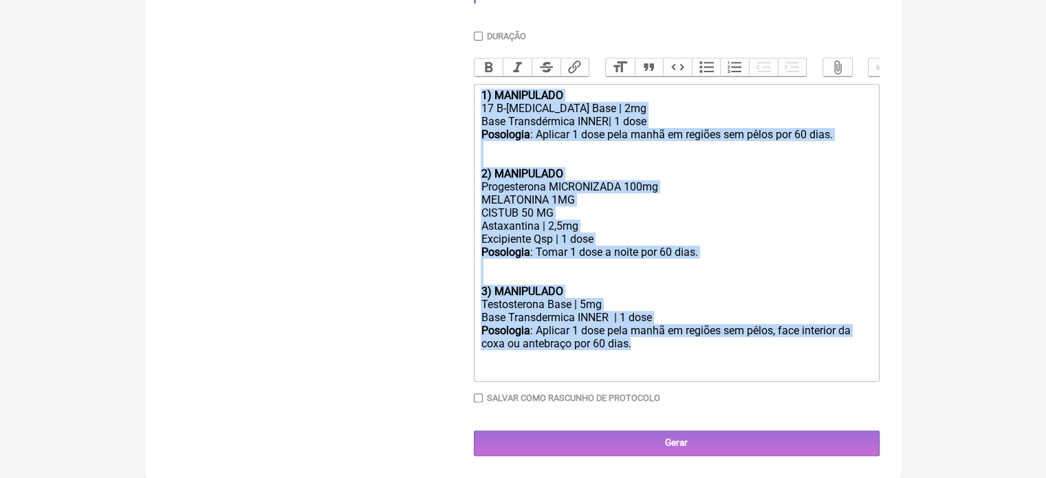
drag, startPoint x: 633, startPoint y: 336, endPoint x: 459, endPoint y: 89, distance: 302.7
click at [459, 89] on form "Buscar Protocolos Formulas Medicamentos Industrializados Suplementos / Cosmétic…" at bounding box center [523, 26] width 713 height 860
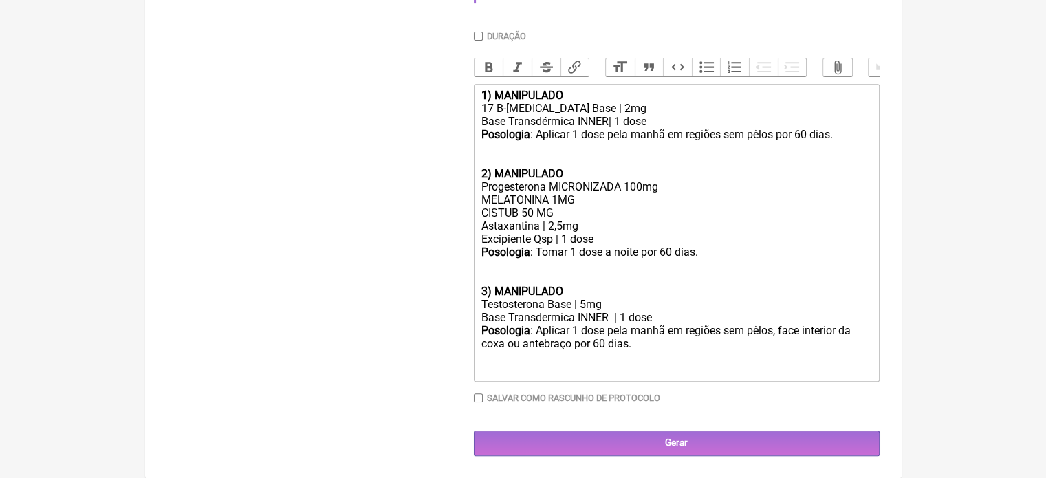
type trix-editor "<div><br><br><br></div>"
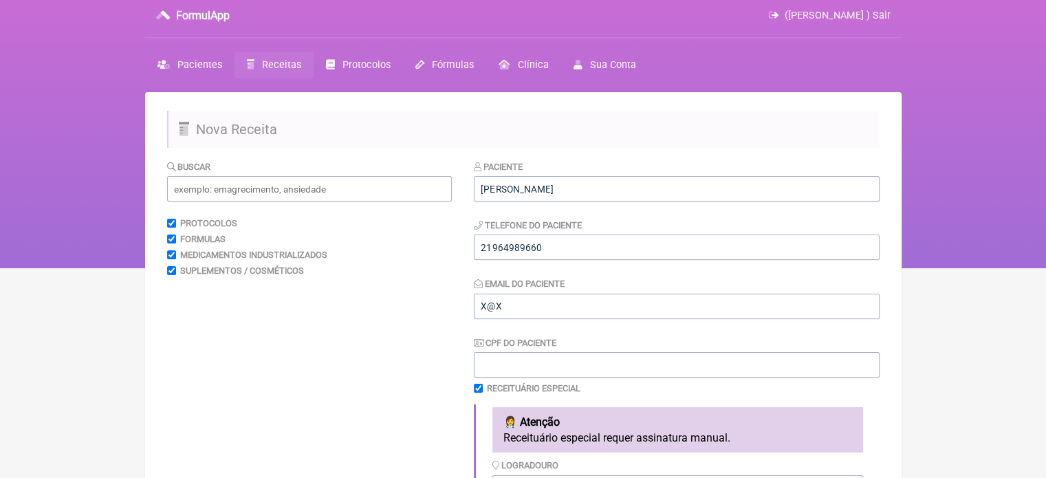
scroll to position [0, 0]
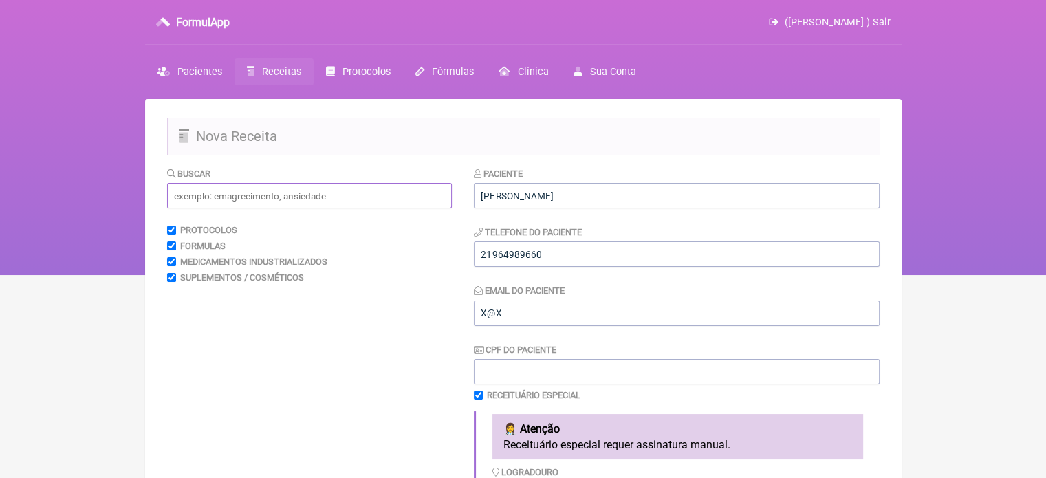
click at [239, 189] on input "text" at bounding box center [309, 195] width 285 height 25
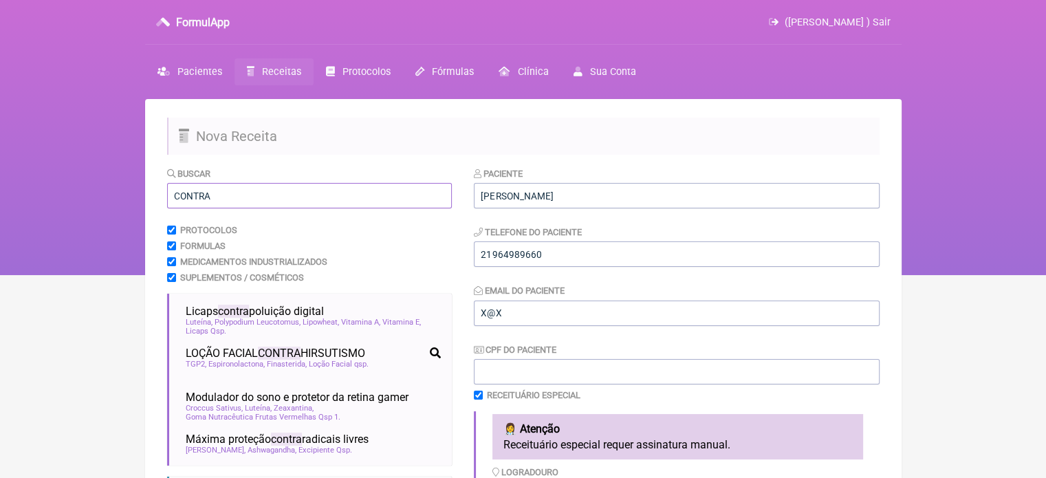
drag, startPoint x: 217, startPoint y: 193, endPoint x: 129, endPoint y: 208, distance: 88.5
click at [129, 208] on div "FormulApp ([PERSON_NAME] ) Sair [GEOGRAPHIC_DATA] Receitas Protocolos Fórmulas …" at bounding box center [523, 137] width 1046 height 275
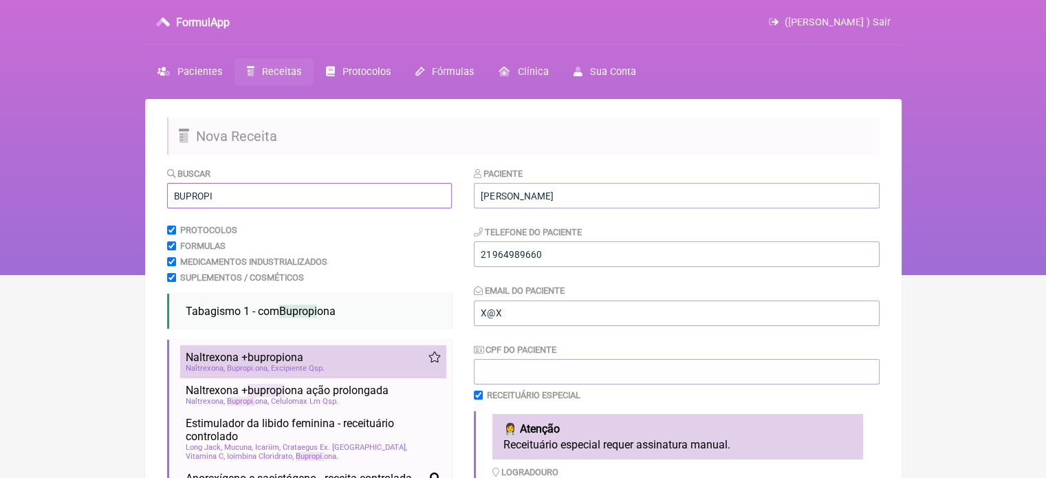
type input "BUPROPI"
click at [243, 372] on span "Bupropi" at bounding box center [241, 368] width 28 height 9
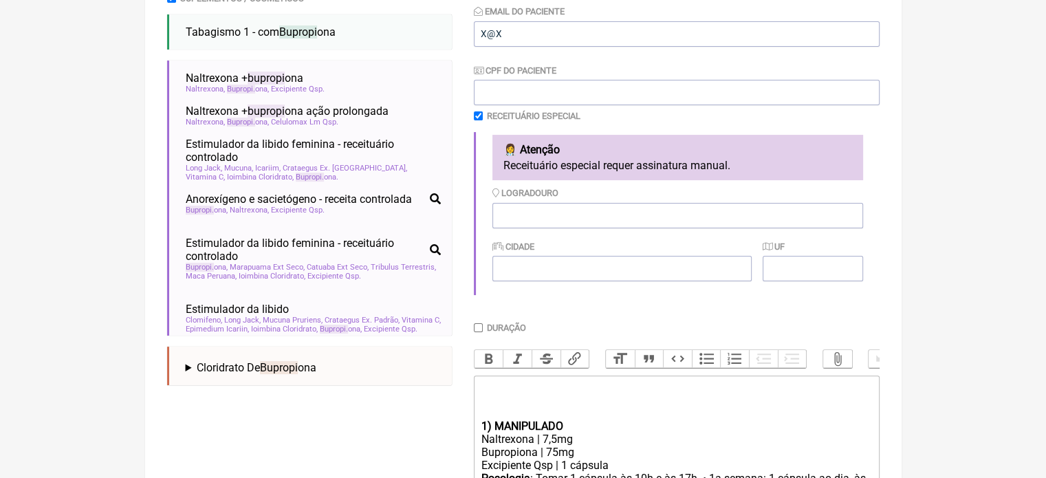
scroll to position [413, 0]
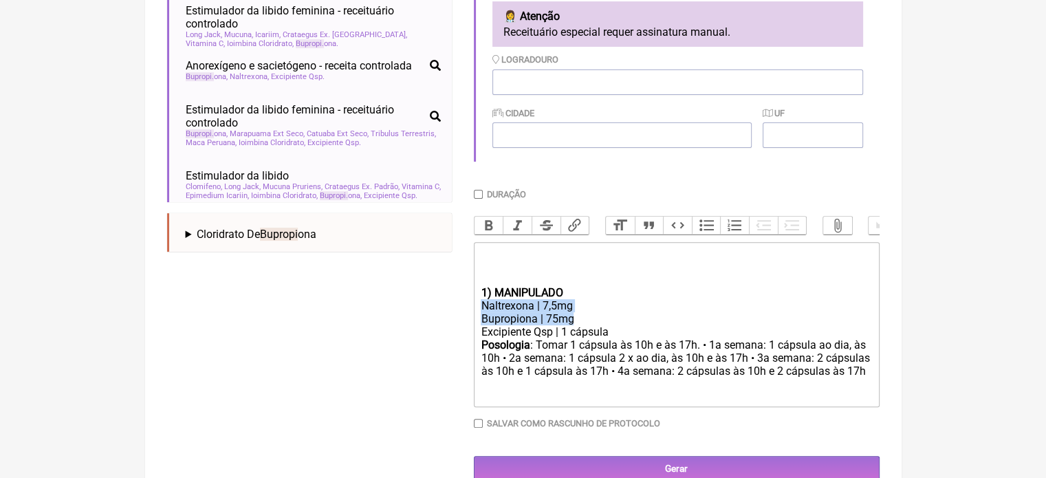
drag, startPoint x: 583, startPoint y: 332, endPoint x: 470, endPoint y: 316, distance: 114.0
click at [470, 316] on form "Buscar BUPROPI Protocolos Formulas Medicamentos Industrializados Suplementos / …" at bounding box center [523, 118] width 713 height 728
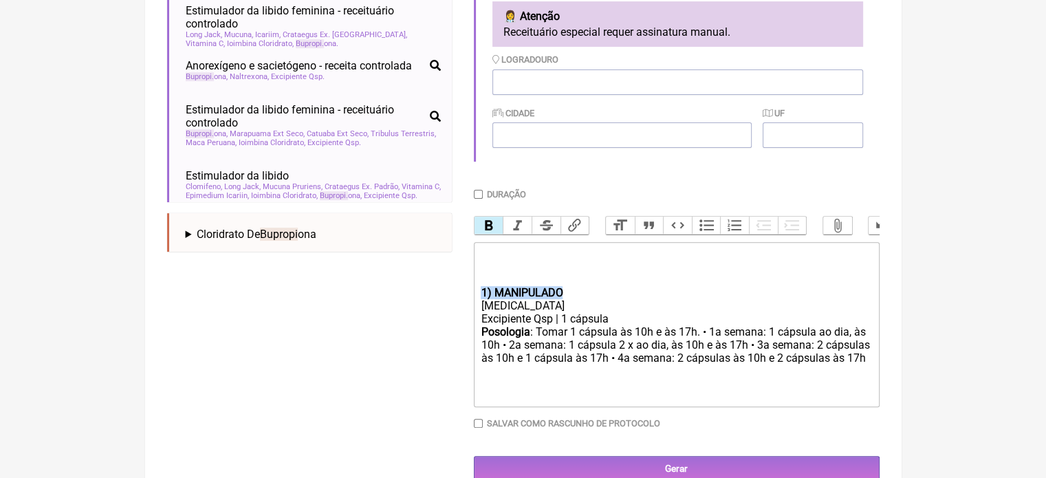
drag, startPoint x: 563, startPoint y: 304, endPoint x: 470, endPoint y: 312, distance: 93.2
click at [470, 312] on form "Buscar BUPROPI Protocolos Formulas Medicamentos Industrializados Suplementos / …" at bounding box center [523, 118] width 713 height 728
drag, startPoint x: 608, startPoint y: 332, endPoint x: 546, endPoint y: 343, distance: 62.9
click at [546, 343] on trix-editor "[MEDICAL_DATA] Excipiente Qsp | 1 cápsula Posologia : Tomar 1 cápsula às 10h e …" at bounding box center [677, 324] width 406 height 165
click at [699, 312] on div "[MEDICAL_DATA]" at bounding box center [676, 305] width 391 height 13
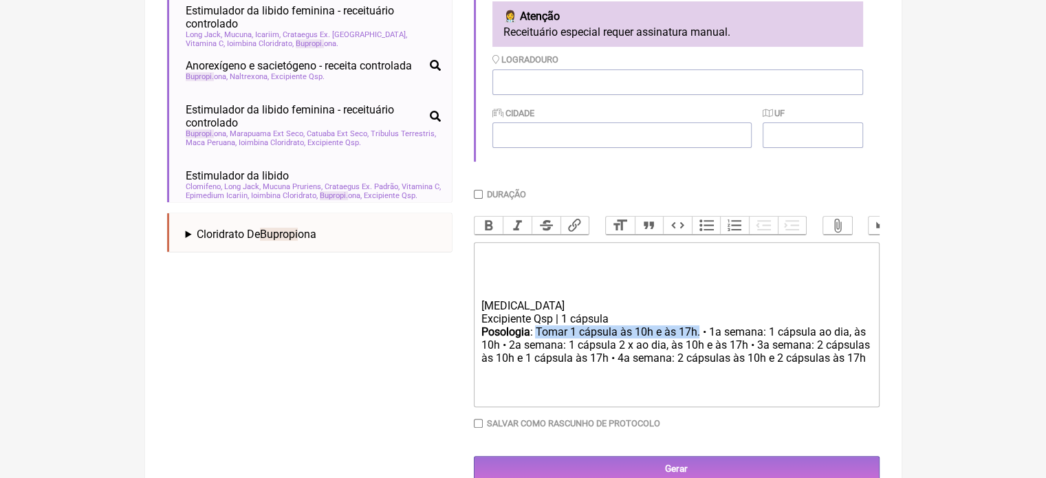
drag, startPoint x: 700, startPoint y: 341, endPoint x: 537, endPoint y: 349, distance: 163.2
click at [537, 349] on div "Posologia : Tomar 1 cápsula às 10h e às 17h. • 1a semana: 1 cápsula ao dia, às …" at bounding box center [676, 352] width 391 height 54
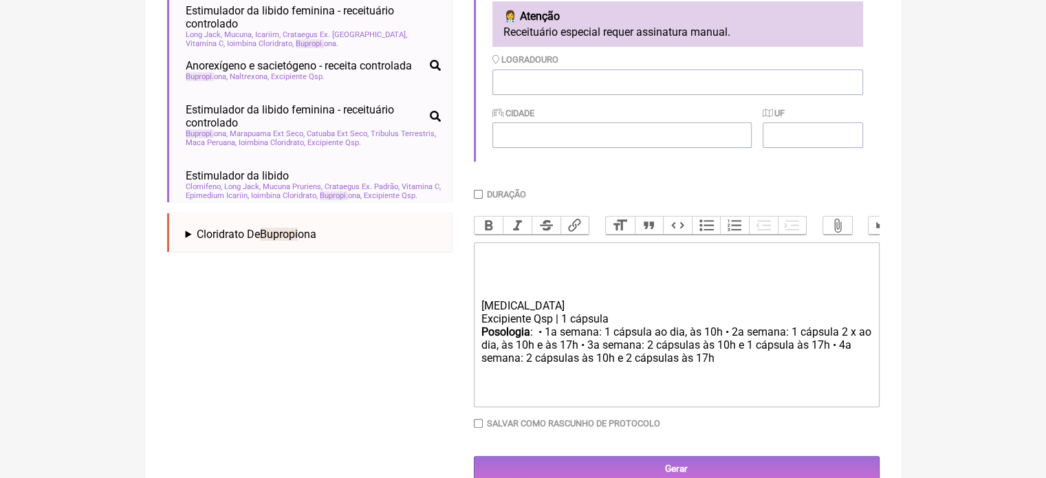
click at [724, 342] on div "Posologia : • 1a semana: 1 cápsula ao dia, às 10h • 2a semana: 1 cápsula 2 x ao…" at bounding box center [676, 352] width 391 height 54
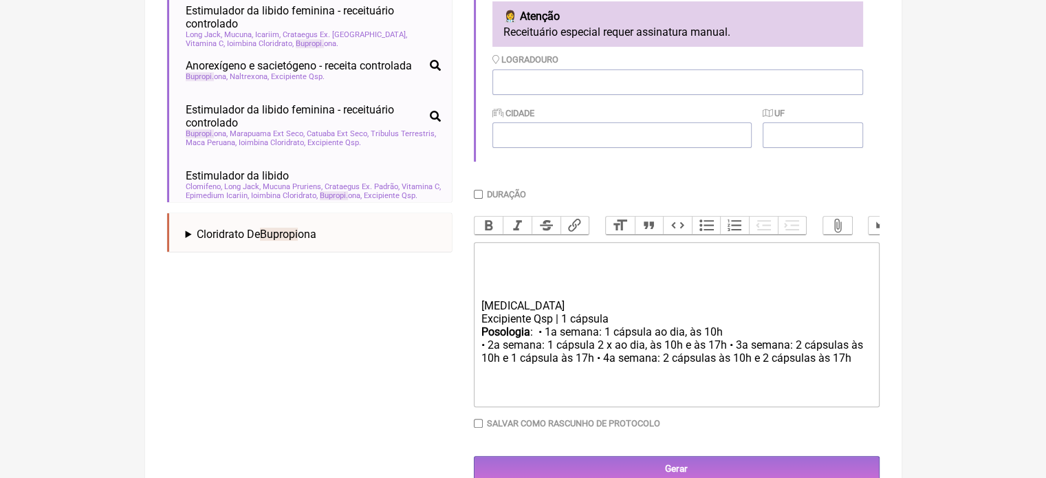
click at [727, 357] on div "Posologia : • 1a semana: 1 cápsula ao dia, às 10h • 2a semana: 1 cápsula 2 x ao…" at bounding box center [676, 352] width 391 height 54
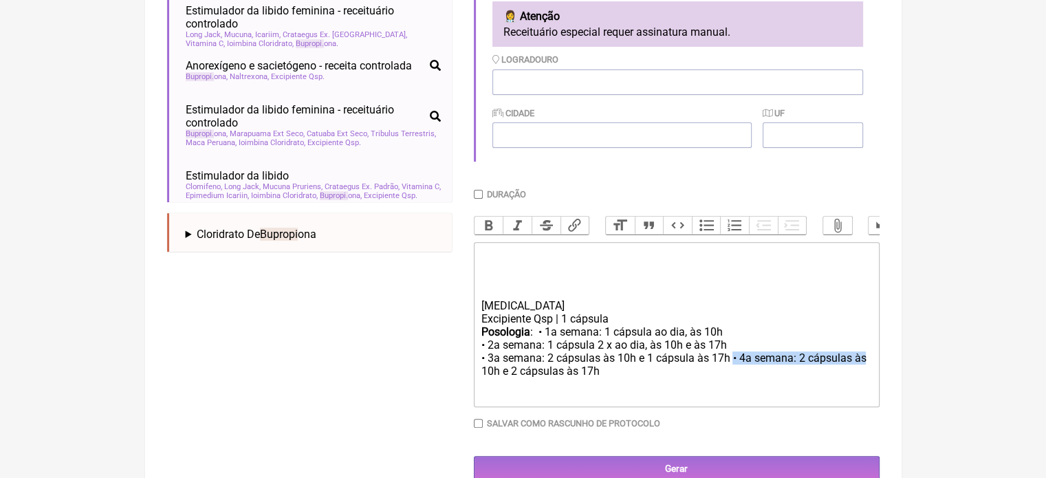
drag, startPoint x: 733, startPoint y: 370, endPoint x: 878, endPoint y: 365, distance: 144.5
click at [878, 365] on trix-editor "[MEDICAL_DATA] Excipiente Qsp | 1 cápsula Posologia : • 1a semana: 1 cápsula ao…" at bounding box center [677, 324] width 406 height 165
drag, startPoint x: 608, startPoint y: 382, endPoint x: 465, endPoint y: 390, distance: 143.3
click at [465, 390] on form "Buscar BUPROPI Protocolos Formulas Medicamentos Industrializados Suplementos / …" at bounding box center [523, 118] width 713 height 728
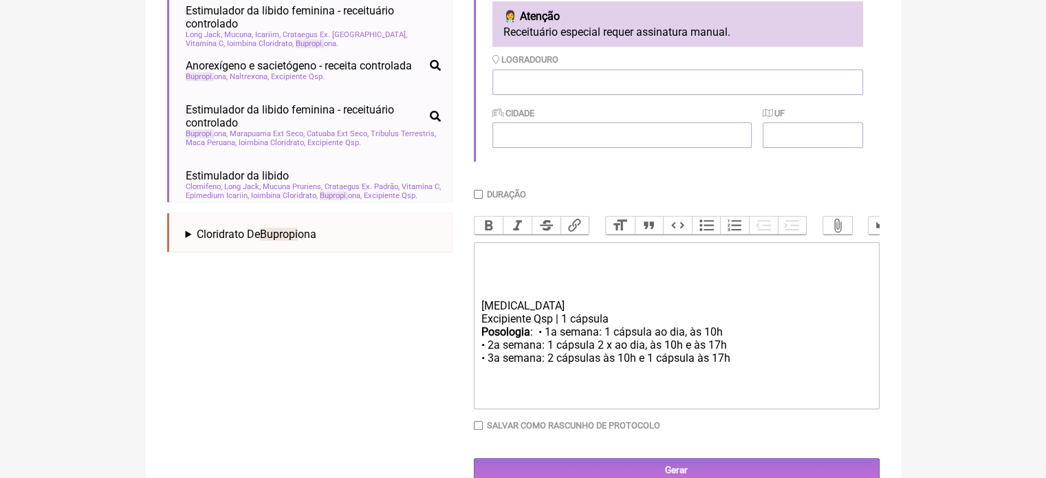
click at [614, 325] on div "Excipiente Qsp | 1 cápsula" at bounding box center [676, 318] width 391 height 13
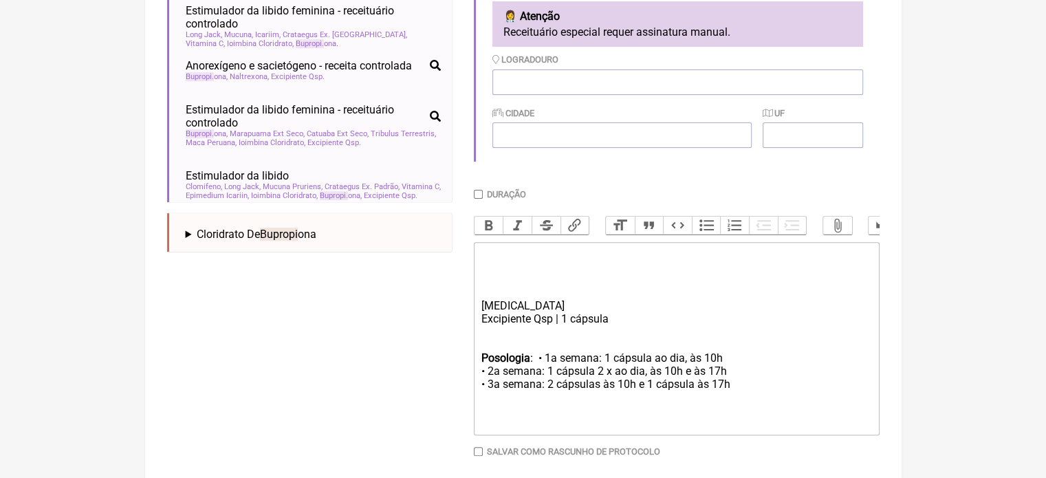
click at [534, 368] on div "Posologia : • 1a semana: 1 cápsula ao dia, às 10h • 2a semana: 1 cápsula 2 x ao…" at bounding box center [676, 390] width 391 height 78
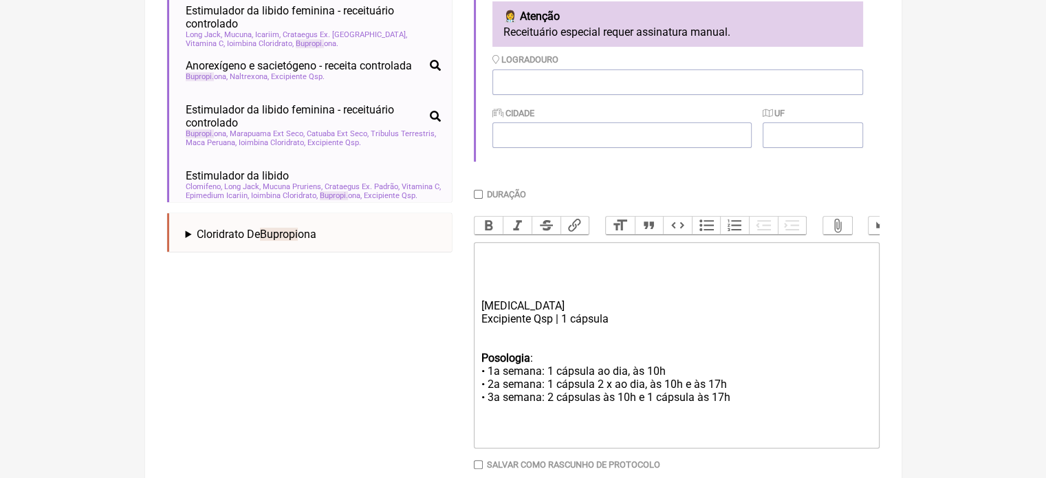
type trix-editor "<div><br><br><br></div><div><br></div><div>[MEDICAL_DATA]&nbsp;</div><div>Excip…"
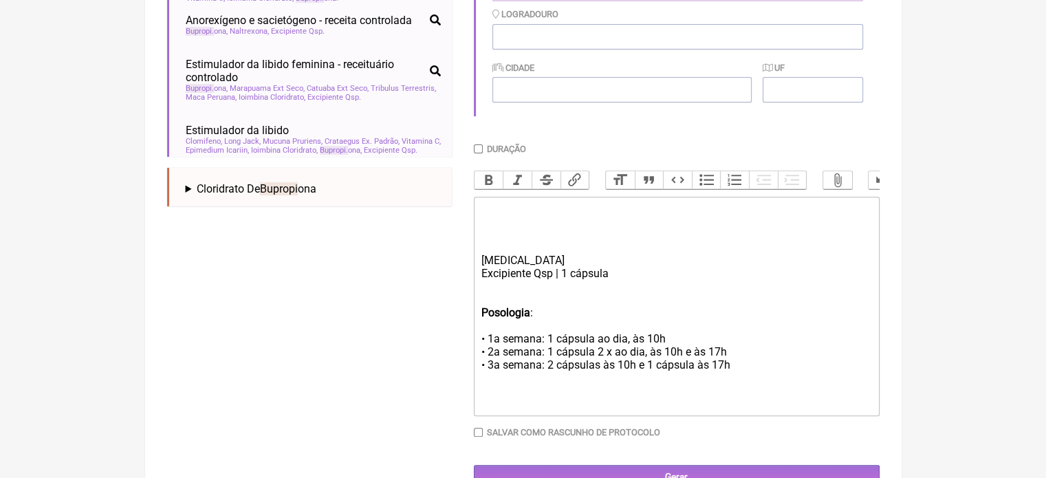
scroll to position [506, 0]
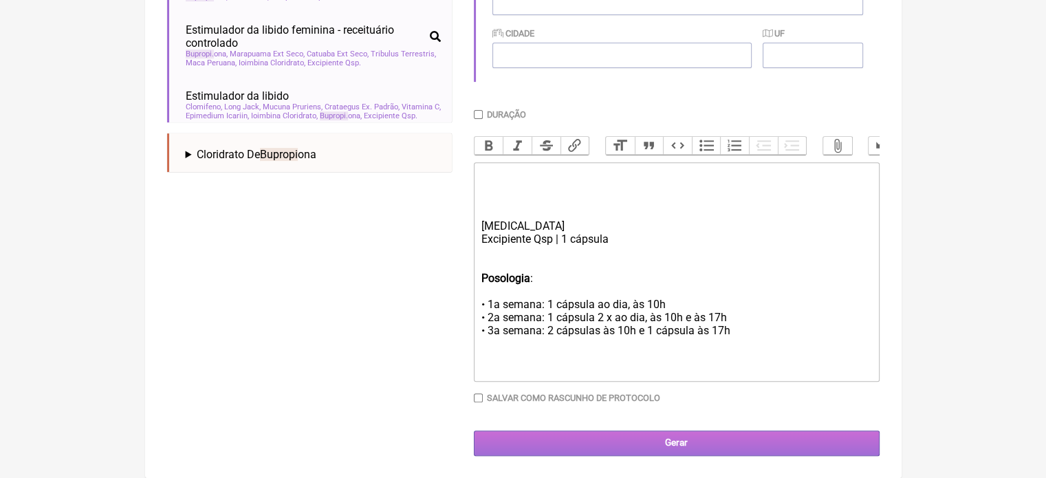
click at [659, 438] on input "Gerar" at bounding box center [677, 443] width 406 height 25
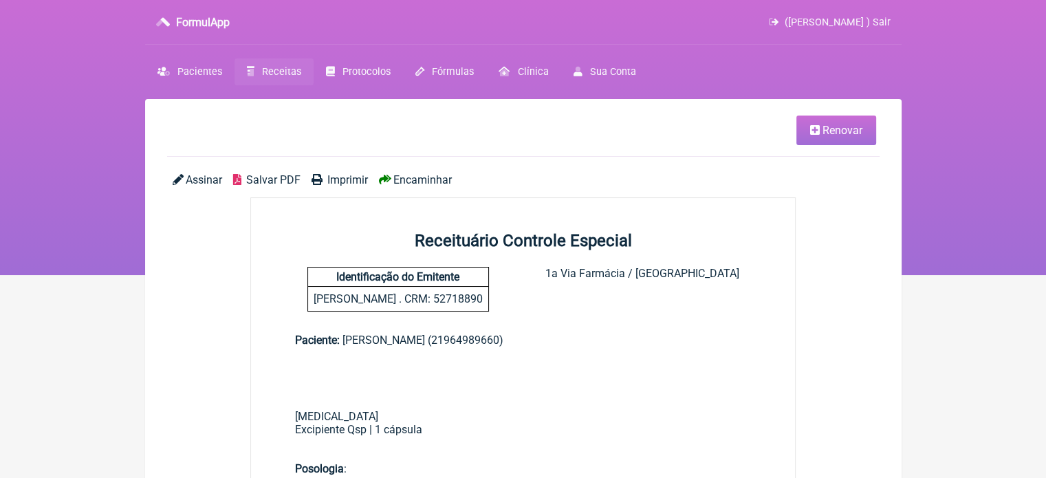
click at [347, 177] on span "Imprimir" at bounding box center [347, 179] width 41 height 13
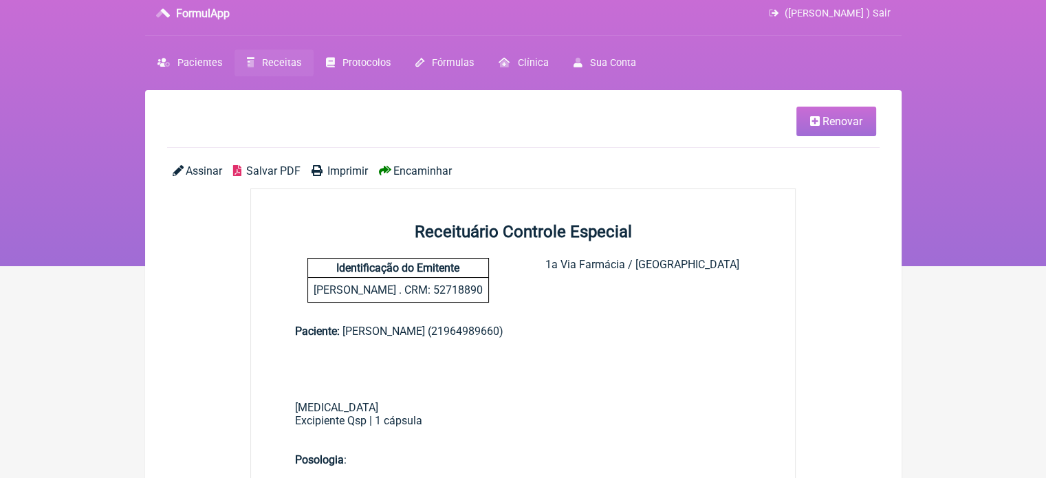
scroll to position [138, 0]
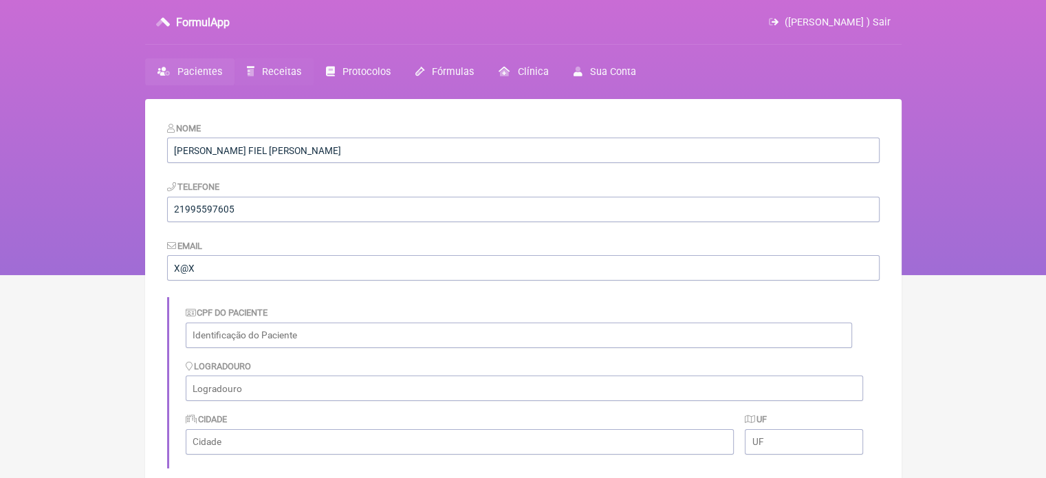
click at [250, 74] on icon at bounding box center [251, 72] width 8 height 10
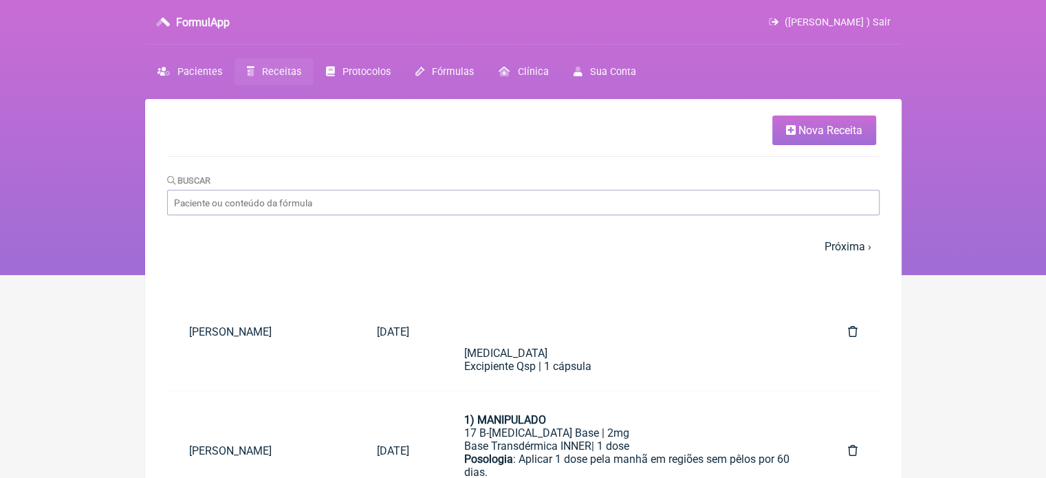
click at [784, 137] on link "Nova Receita" at bounding box center [824, 131] width 104 height 30
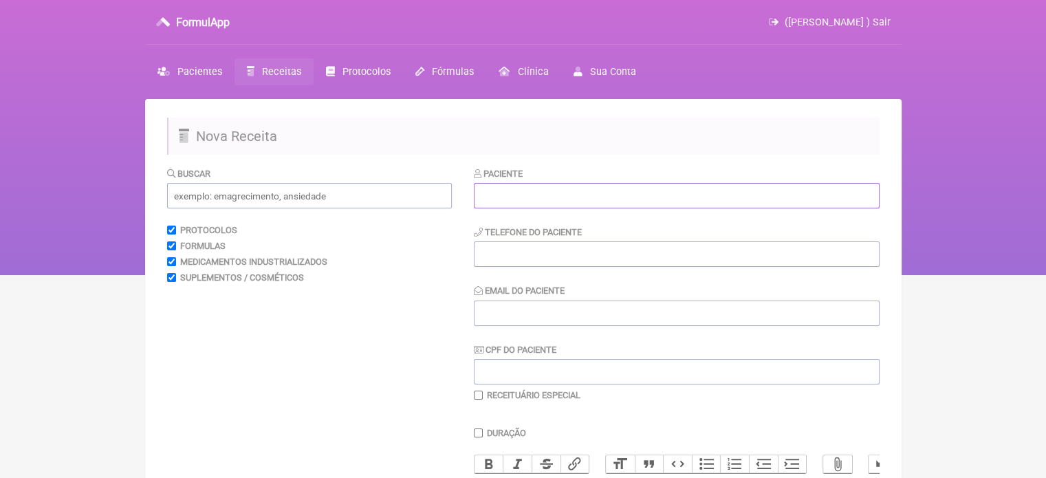
click at [570, 201] on input "text" at bounding box center [677, 195] width 406 height 25
paste input "[PERSON_NAME] PEDROZO"
type input "[PERSON_NAME] PEDROZO"
click at [552, 253] on input "tel" at bounding box center [677, 253] width 406 height 25
type input "21997033144"
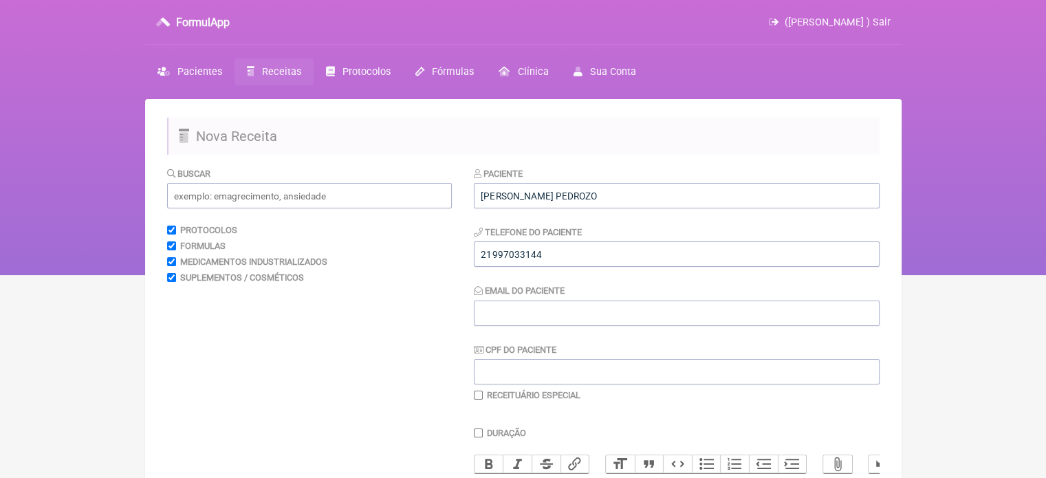
click at [608, 335] on div "Paciente [PERSON_NAME] PEDROZO Telefone do Paciente 21997033144 Email do Pacien…" at bounding box center [677, 283] width 406 height 235
click at [600, 321] on input "Email do Paciente" at bounding box center [677, 313] width 406 height 25
type input "X2X"
click at [360, 192] on input "text" at bounding box center [309, 195] width 285 height 25
click at [186, 192] on input "VITD" at bounding box center [309, 195] width 285 height 25
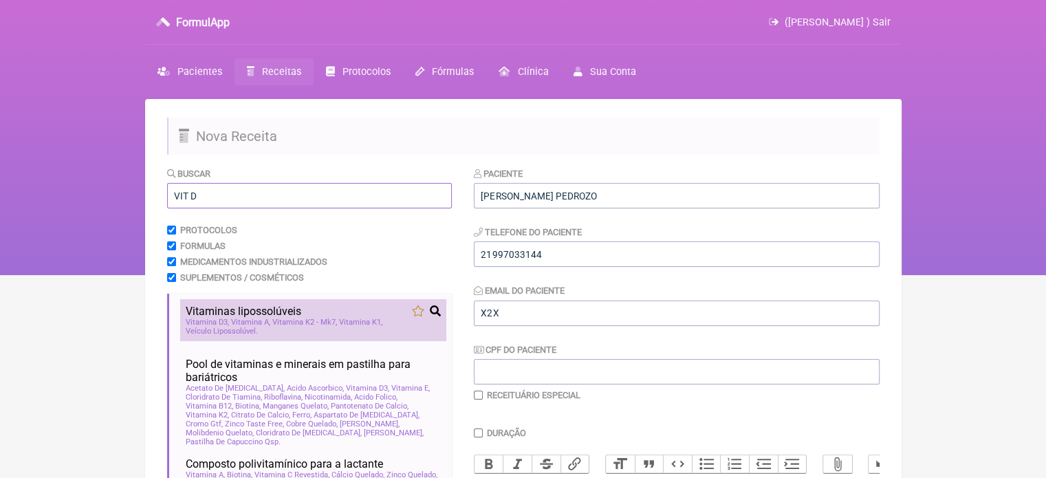
type input "VIT D"
click at [315, 319] on span "Vitamina K2 - Mk7" at bounding box center [304, 322] width 65 height 9
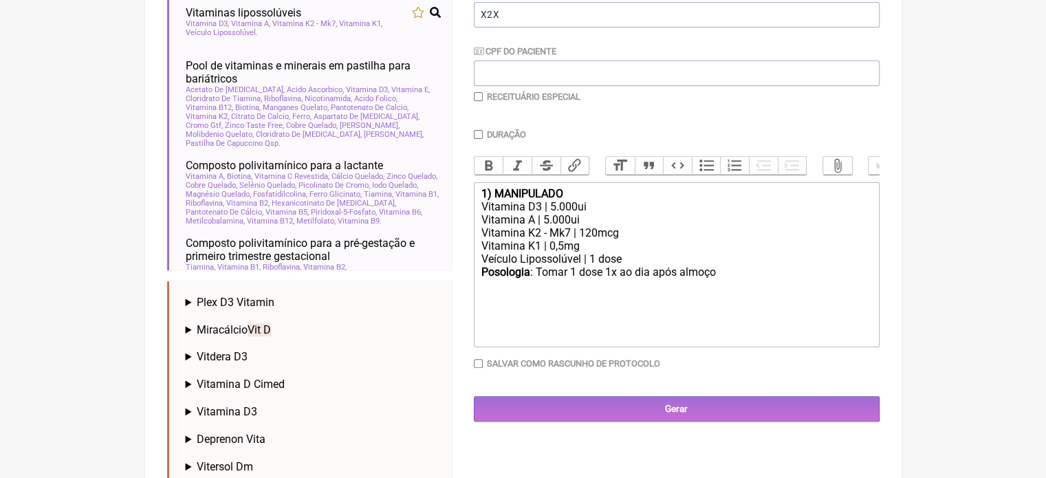
scroll to position [338, 0]
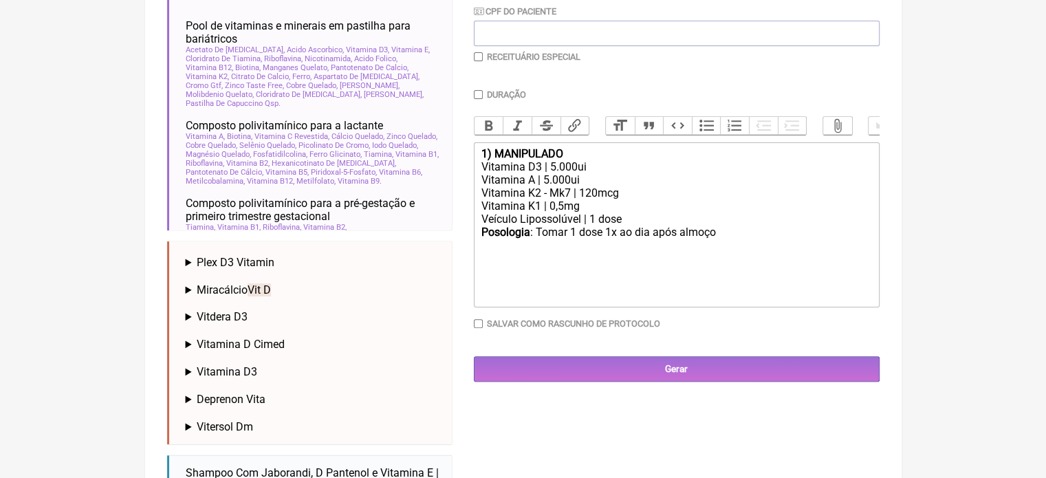
click at [550, 173] on div "Vitamina D3 | 5.000ui" at bounding box center [676, 166] width 391 height 13
drag, startPoint x: 556, startPoint y: 191, endPoint x: 542, endPoint y: 190, distance: 14.5
click at [542, 186] on div "Vitamina A | 5.000ui" at bounding box center [676, 179] width 391 height 13
type trix-editor "<div><strong>1) MANIPULADO</strong></div><div>Vitamina D3 | 15.000ui</div><div>…"
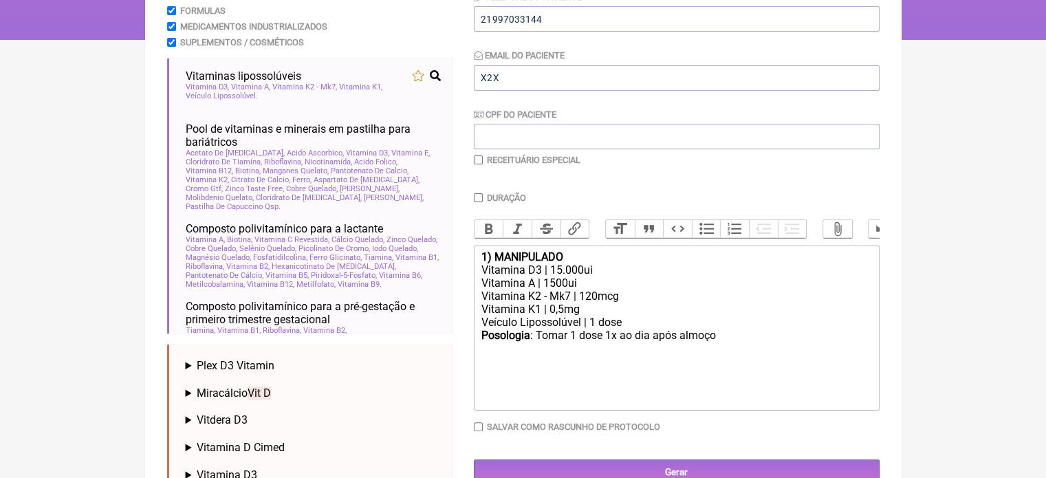
scroll to position [0, 0]
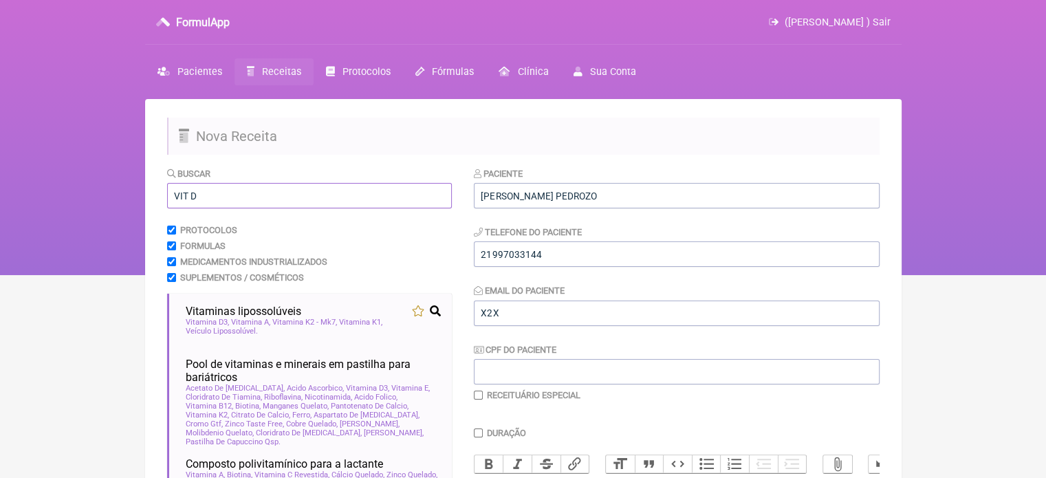
drag, startPoint x: 210, startPoint y: 194, endPoint x: 122, endPoint y: 195, distance: 88.0
click at [122, 195] on div "FormulApp ([PERSON_NAME] ) Sair [GEOGRAPHIC_DATA] Receitas Protocolos Fórmulas …" at bounding box center [523, 137] width 1046 height 275
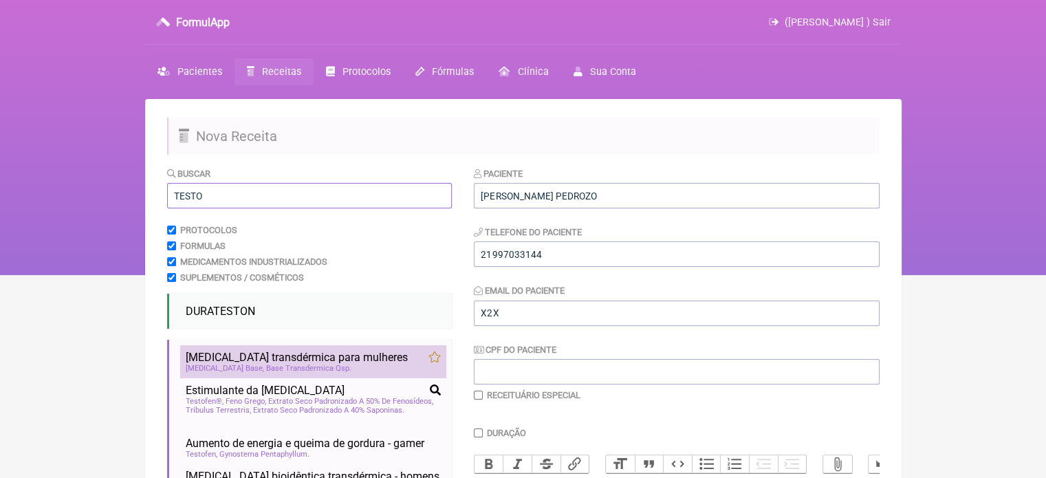
type input "TESTO"
click at [305, 362] on span "[MEDICAL_DATA] transdérmica para mulheres" at bounding box center [297, 357] width 222 height 13
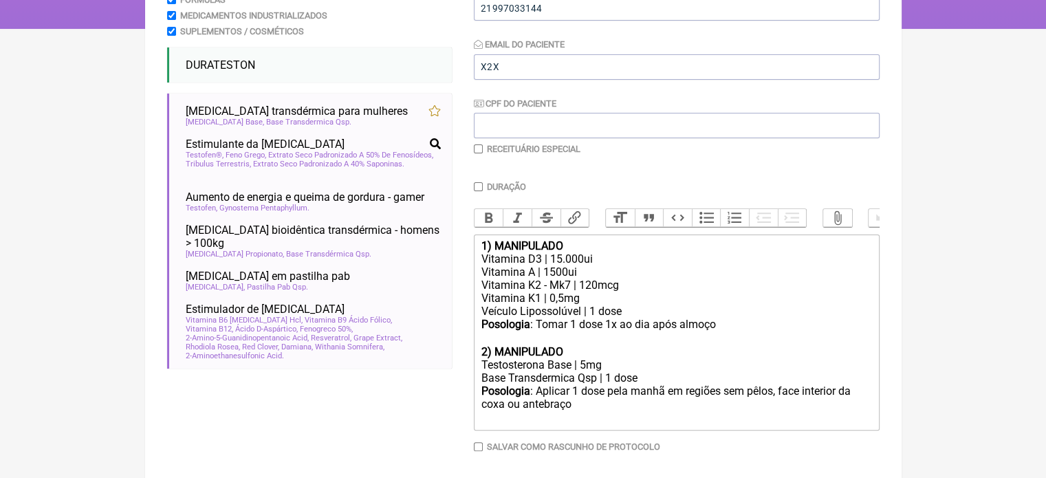
scroll to position [307, 0]
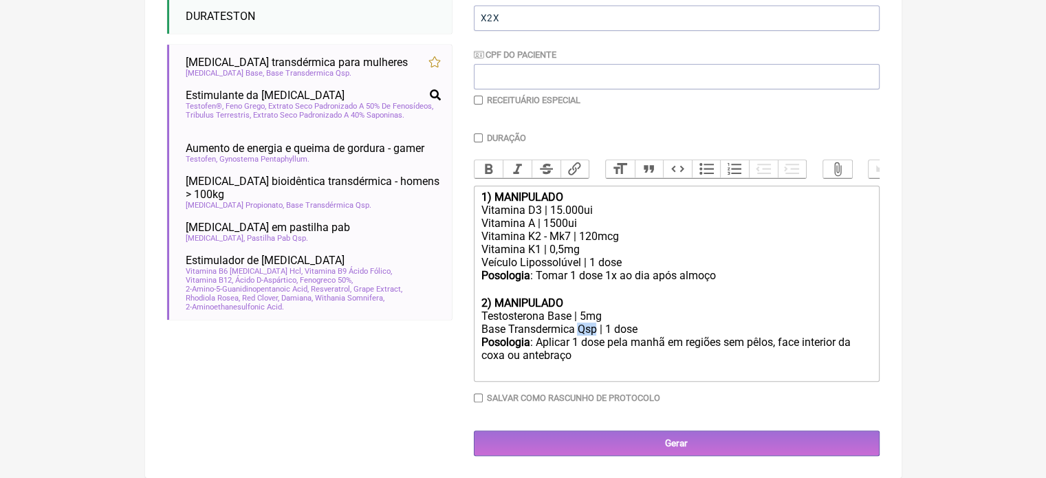
drag, startPoint x: 595, startPoint y: 329, endPoint x: 579, endPoint y: 327, distance: 16.0
click at [579, 327] on div "Base Transdermica Qsp | 1 dose" at bounding box center [676, 329] width 391 height 13
type trix-editor "<div><strong>1) MANIPULADO</strong></div><div>Vitamina D3 | 15.000ui</div><div>…"
click at [476, 96] on input "checkbox" at bounding box center [478, 100] width 9 height 9
checkbox input "true"
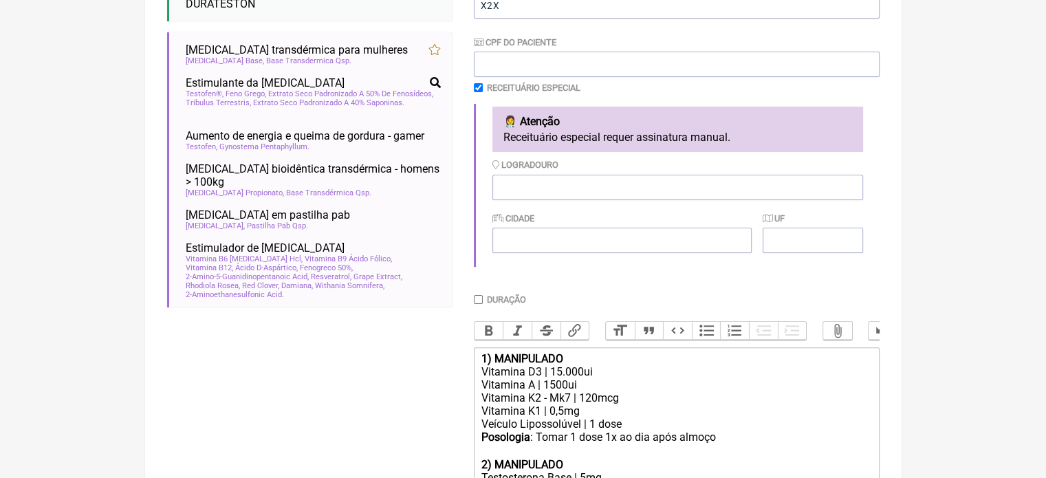
click at [479, 300] on input "Duração" at bounding box center [478, 299] width 9 height 9
checkbox input "true"
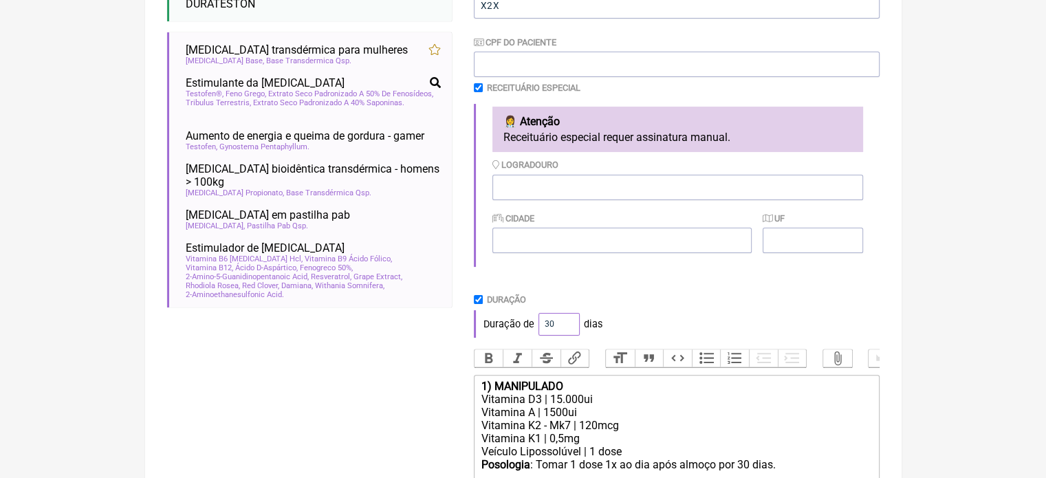
drag, startPoint x: 548, startPoint y: 325, endPoint x: 534, endPoint y: 325, distance: 14.5
click at [534, 325] on div "Duração de 30 dias" at bounding box center [677, 324] width 406 height 28
type input "60"
click at [594, 274] on div "Paciente [PERSON_NAME] PEDROZO Telefone do Paciente 21997033144 Email do Pacien…" at bounding box center [677, 69] width 406 height 420
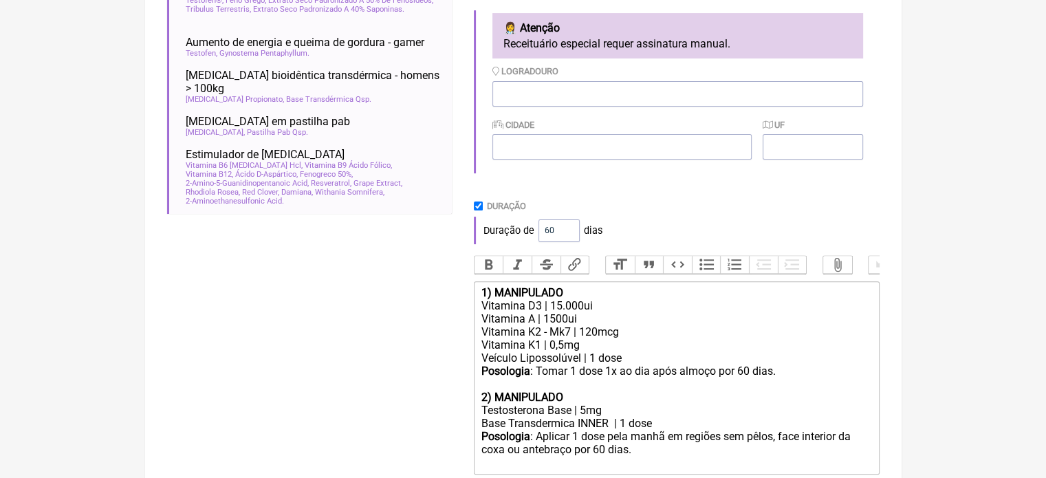
scroll to position [508, 0]
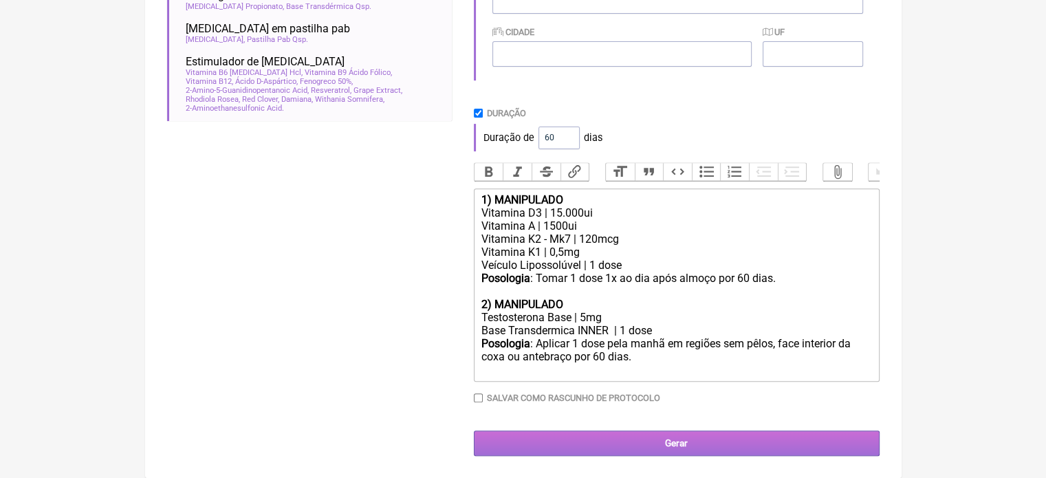
click at [646, 453] on input "Gerar" at bounding box center [677, 443] width 406 height 25
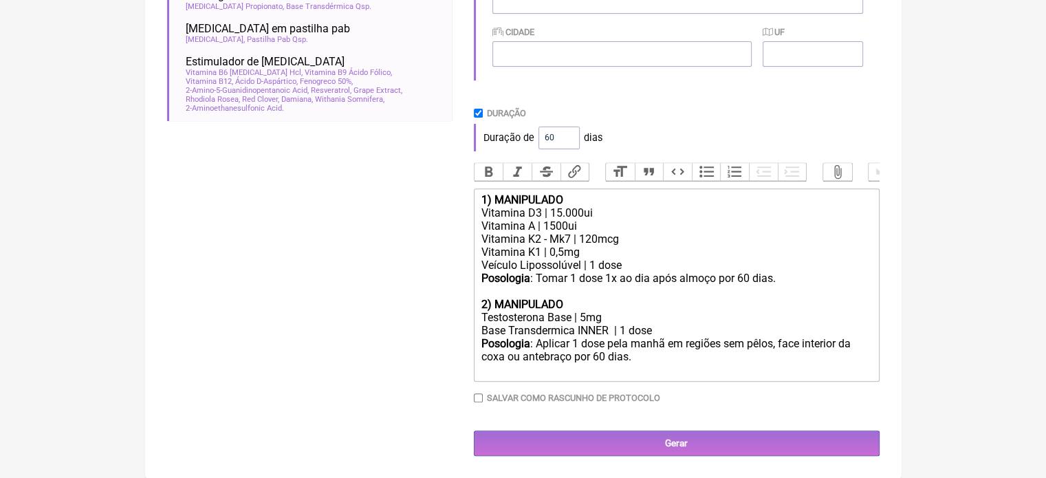
scroll to position [301, 0]
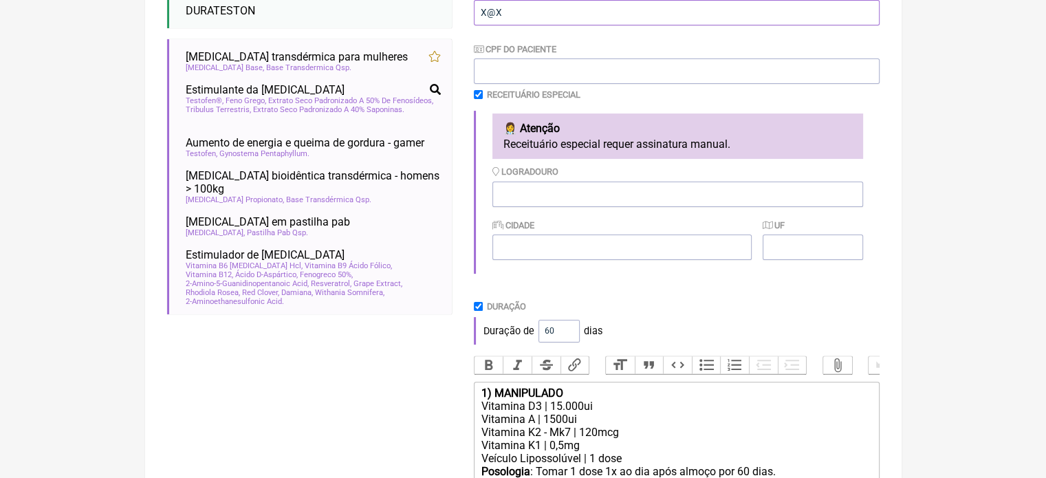
type input "X@X"
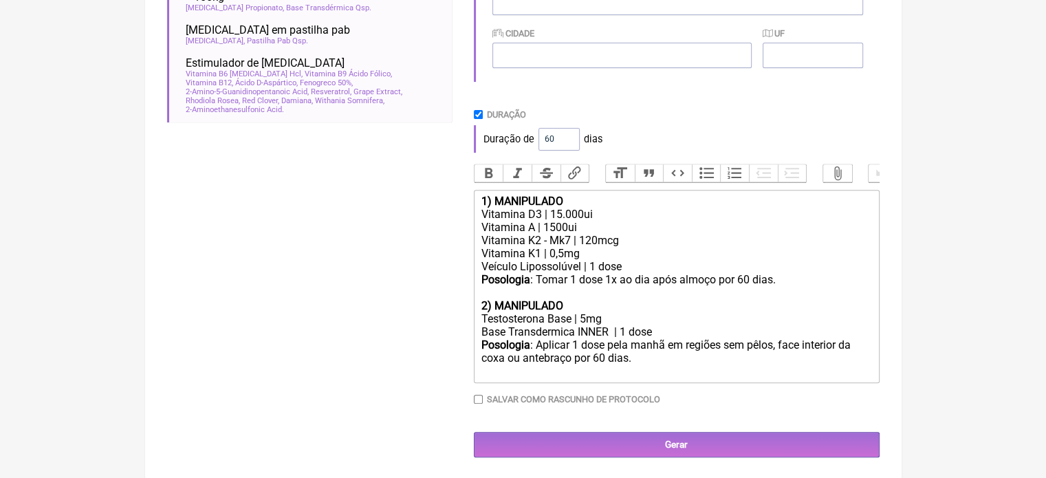
scroll to position [508, 0]
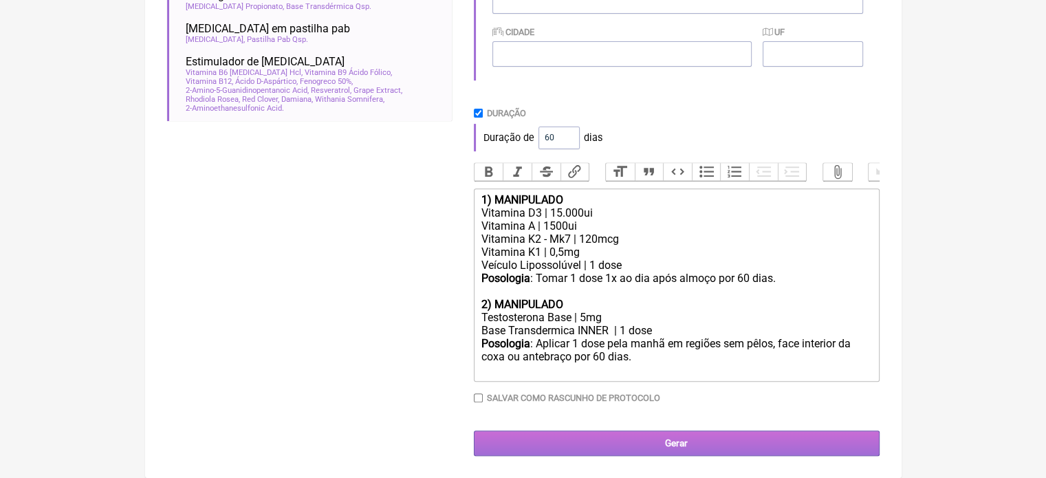
click at [662, 434] on input "Gerar" at bounding box center [677, 443] width 406 height 25
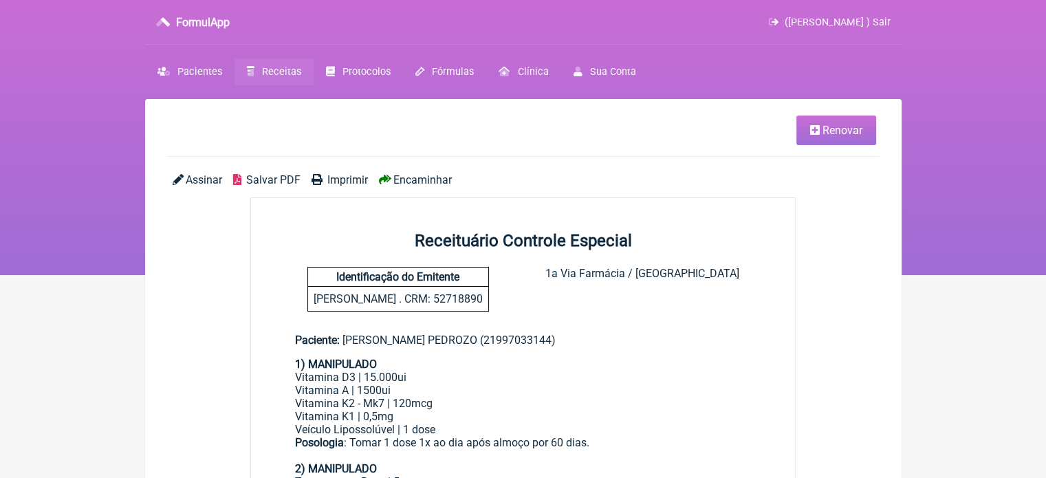
click at [337, 182] on span "Imprimir" at bounding box center [347, 179] width 41 height 13
click at [281, 72] on span "Receitas" at bounding box center [281, 72] width 39 height 12
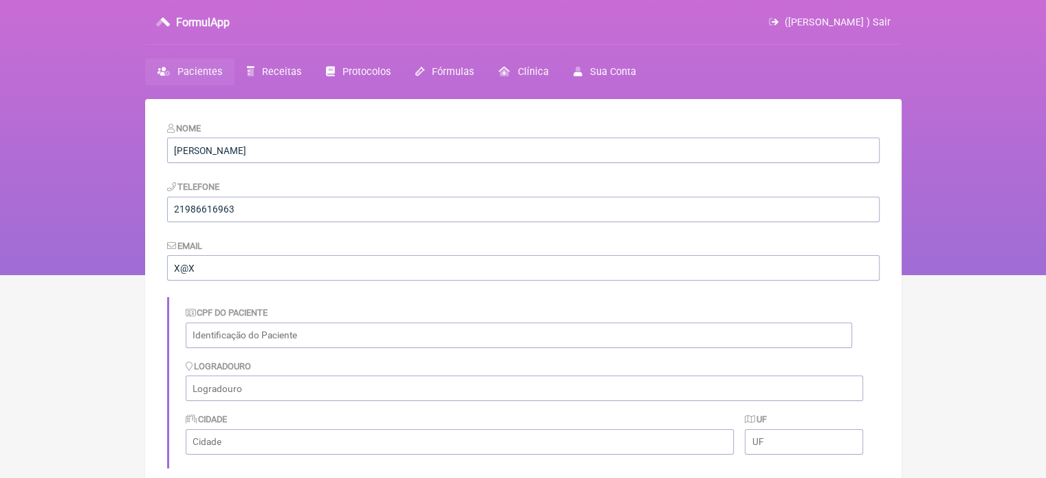
click at [187, 71] on span "Pacientes" at bounding box center [199, 72] width 45 height 12
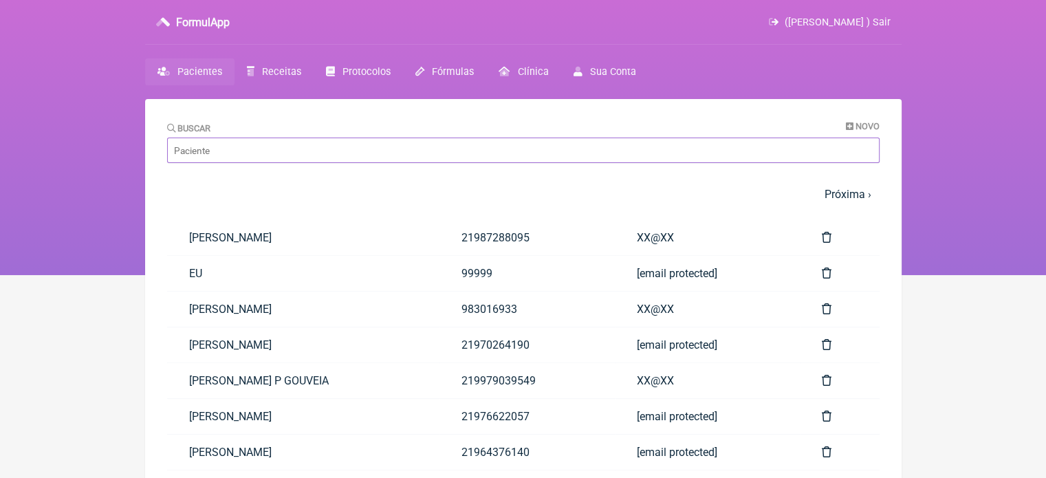
click at [270, 153] on input "Buscar" at bounding box center [523, 150] width 713 height 25
click at [287, 78] on link "Receitas" at bounding box center [274, 71] width 79 height 27
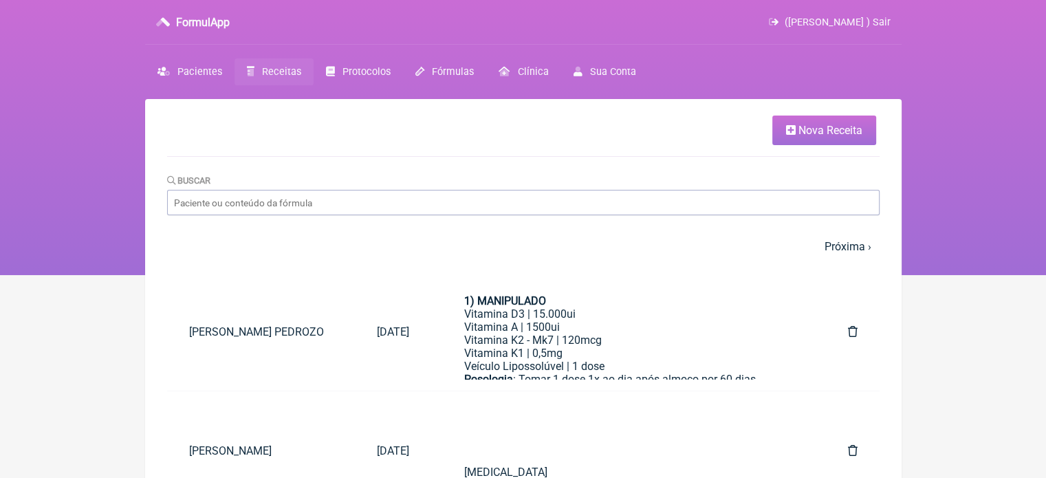
click at [801, 131] on span "Nova Receita" at bounding box center [831, 130] width 64 height 13
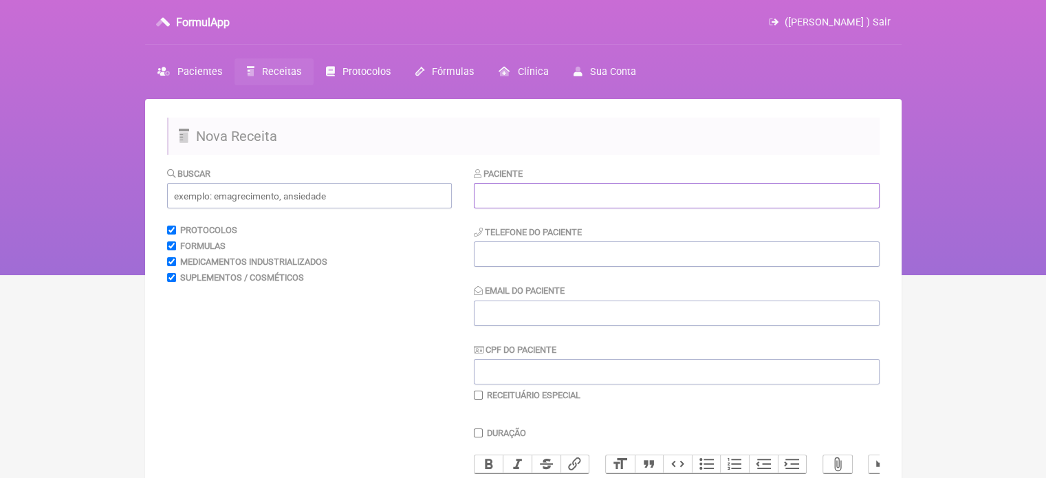
click at [636, 198] on input "text" at bounding box center [677, 195] width 406 height 25
paste input "[PERSON_NAME]"
type input "[PERSON_NAME]"
click at [564, 261] on input "tel" at bounding box center [677, 253] width 406 height 25
type input "21"
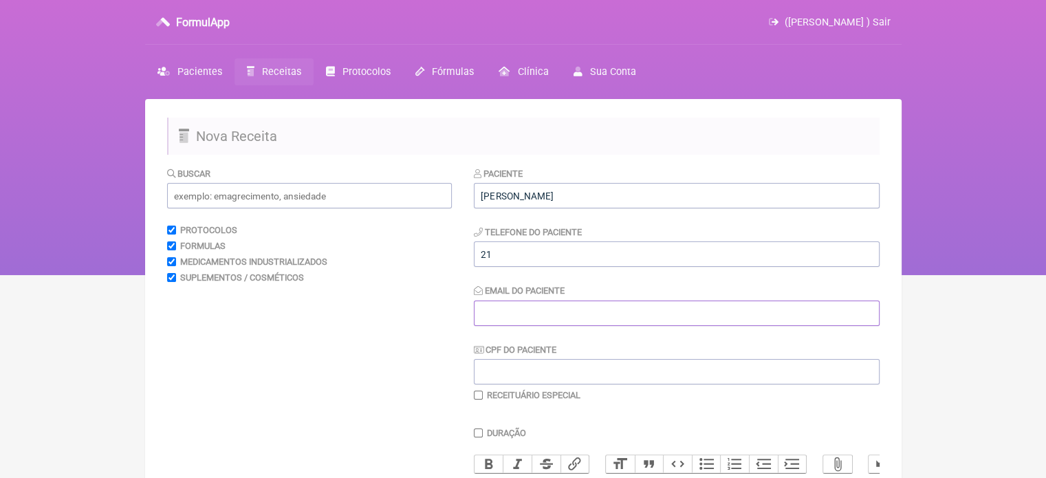
click at [526, 318] on input "Email do Paciente" at bounding box center [677, 313] width 406 height 25
type input "X@X"
click at [284, 200] on input "text" at bounding box center [309, 195] width 285 height 25
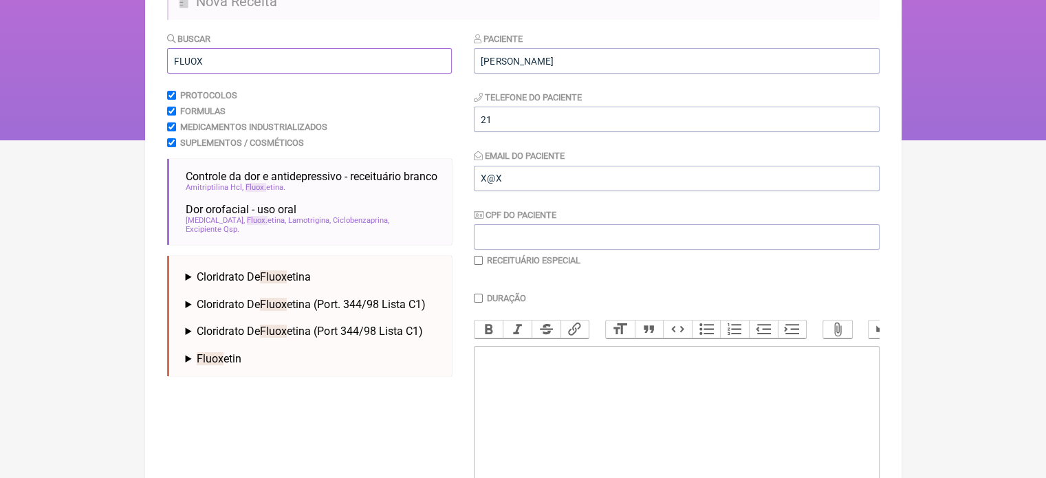
scroll to position [138, 0]
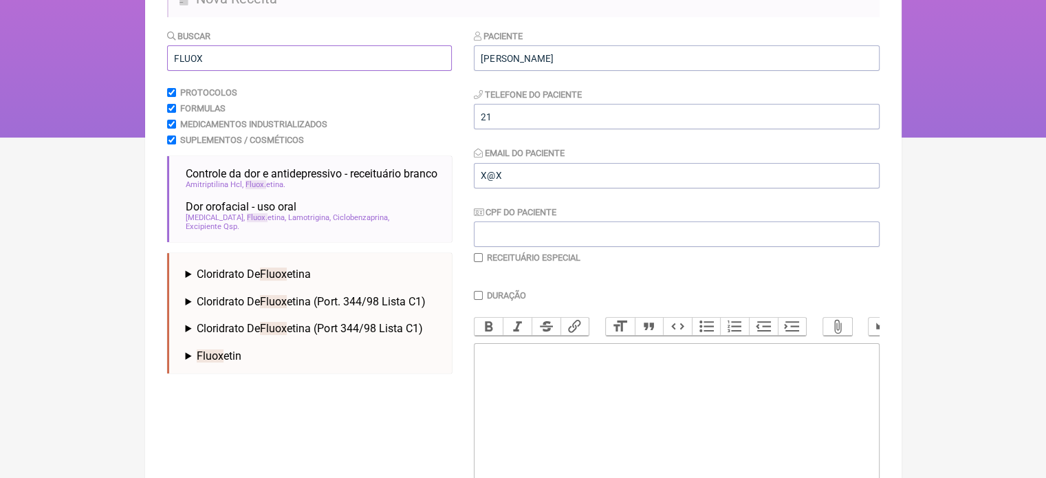
type input "FLUOX"
click at [270, 268] on span "Fluox" at bounding box center [273, 274] width 27 height 13
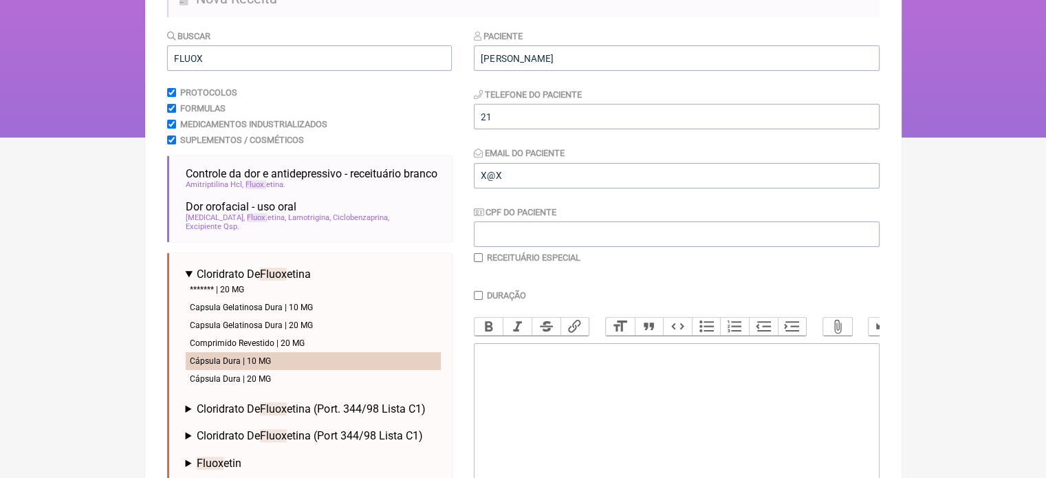
click at [228, 352] on li "Cápsula Dura | 10 MG" at bounding box center [313, 361] width 255 height 18
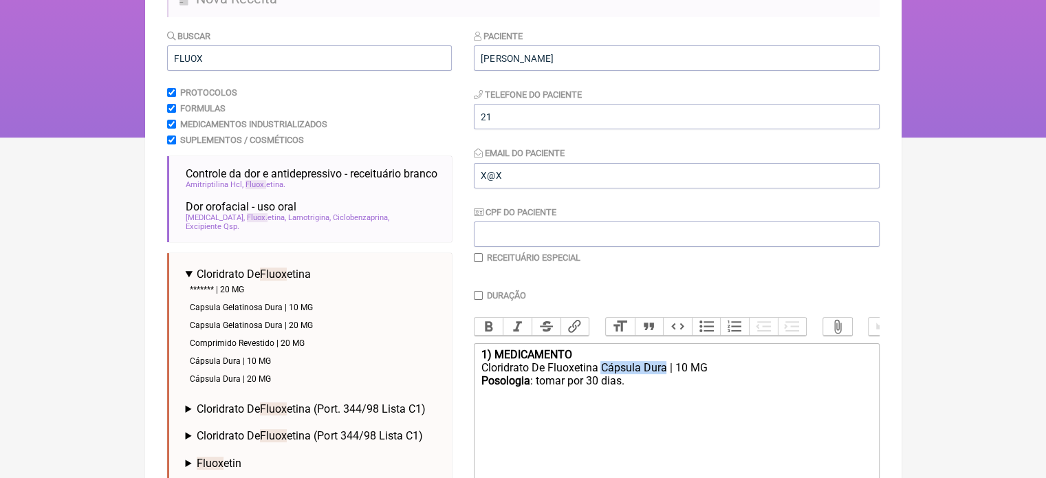
drag, startPoint x: 665, startPoint y: 375, endPoint x: 604, endPoint y: 379, distance: 61.4
click at [604, 374] on div "Cloridrato De Fluoxetina Cápsula Dura | 10 MG" at bounding box center [676, 367] width 391 height 13
drag, startPoint x: 596, startPoint y: 387, endPoint x: 587, endPoint y: 390, distance: 8.7
click at [587, 390] on div "Posologia : tomar por 30 dias." at bounding box center [676, 387] width 391 height 26
drag, startPoint x: 578, startPoint y: 365, endPoint x: 471, endPoint y: 365, distance: 106.6
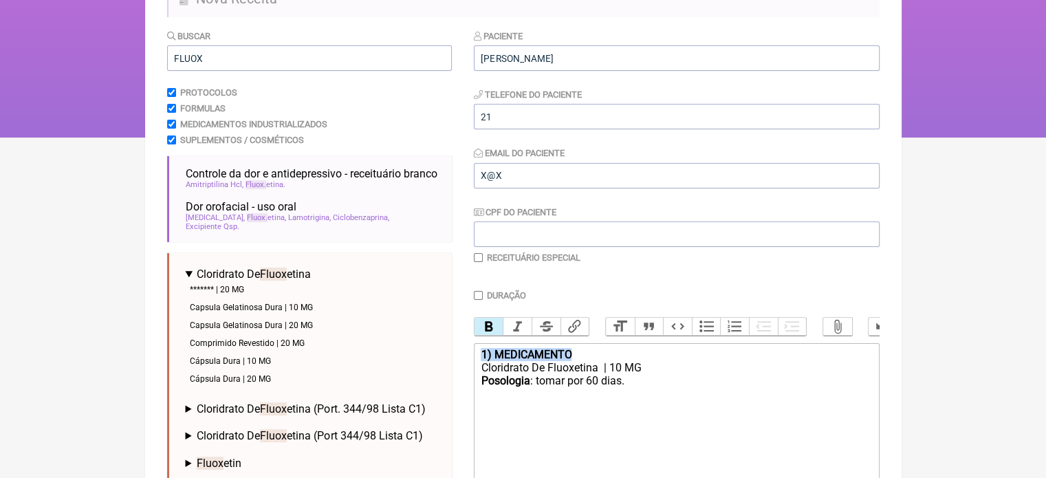
click at [471, 365] on form "Buscar FLUOX Protocolos Formulas Medicamentos Industrializados Suplementos / Co…" at bounding box center [523, 306] width 713 height 554
drag, startPoint x: 651, startPoint y: 376, endPoint x: 630, endPoint y: 400, distance: 31.7
click at [648, 374] on div "Cloridrato De Fluoxetina | 10 MG" at bounding box center [676, 367] width 391 height 13
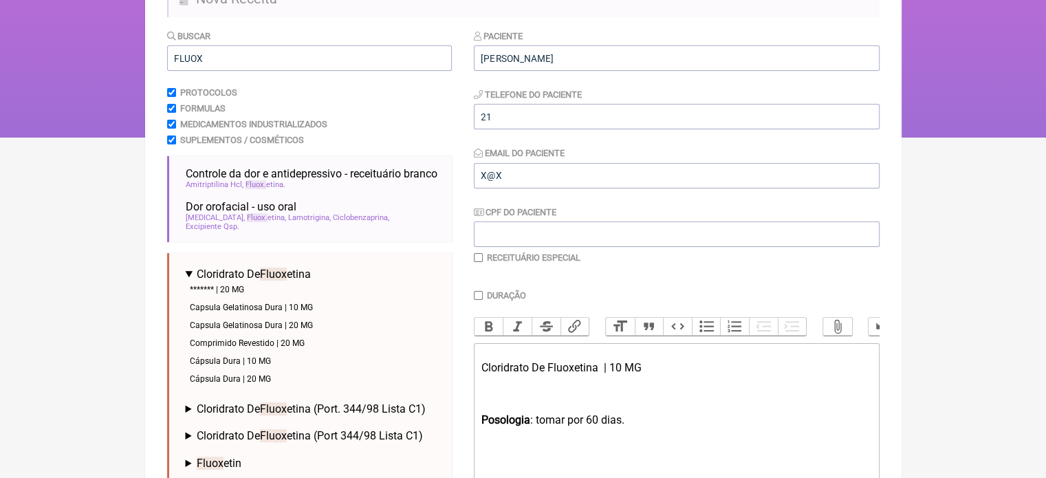
click at [564, 430] on div "Posologia : tomar por 60 dias." at bounding box center [676, 426] width 391 height 26
click at [640, 373] on div "Cloridrato De Fluoxetina | 10 MG" at bounding box center [676, 387] width 391 height 52
type trix-editor "<div><br></div><div>Cloridrato De Fluoxetina&nbsp; | 10 MG---------------------…"
click at [482, 257] on input "checkbox" at bounding box center [478, 257] width 9 height 9
checkbox input "true"
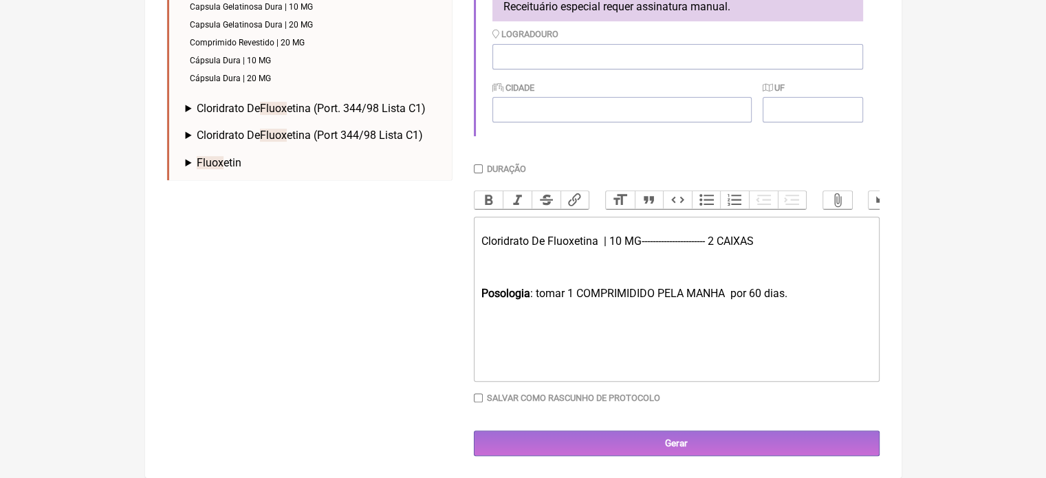
scroll to position [450, 0]
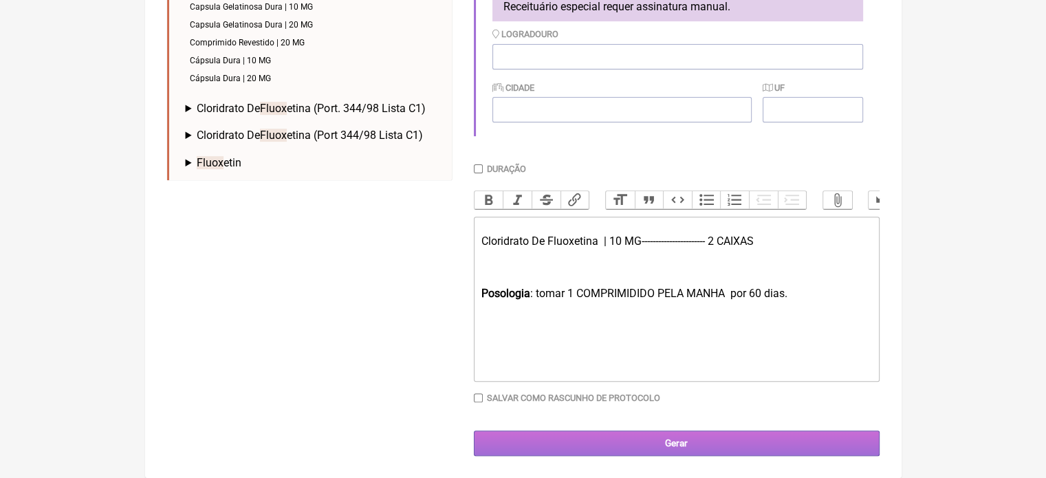
click at [664, 442] on input "Gerar" at bounding box center [677, 443] width 406 height 25
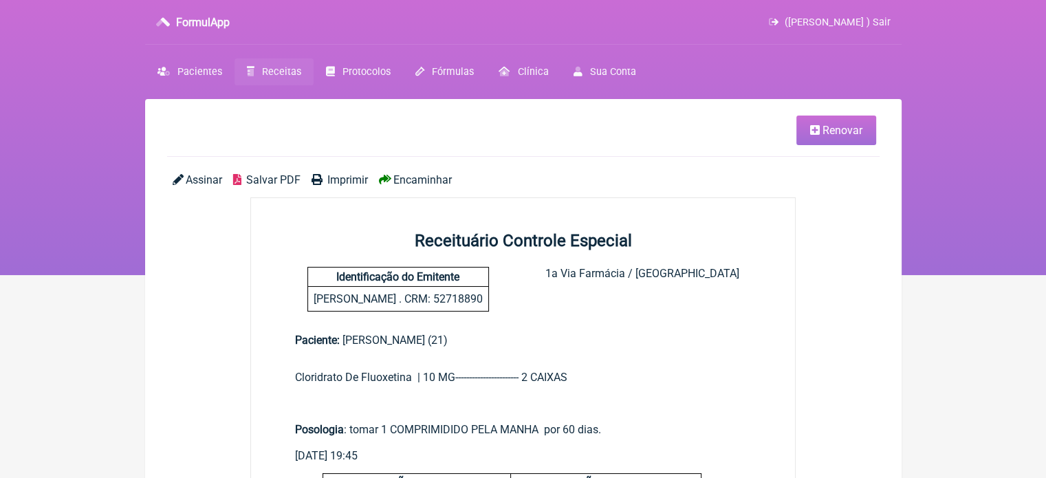
click at [341, 181] on span "Imprimir" at bounding box center [347, 179] width 41 height 13
click at [260, 65] on link "Receitas" at bounding box center [274, 71] width 79 height 27
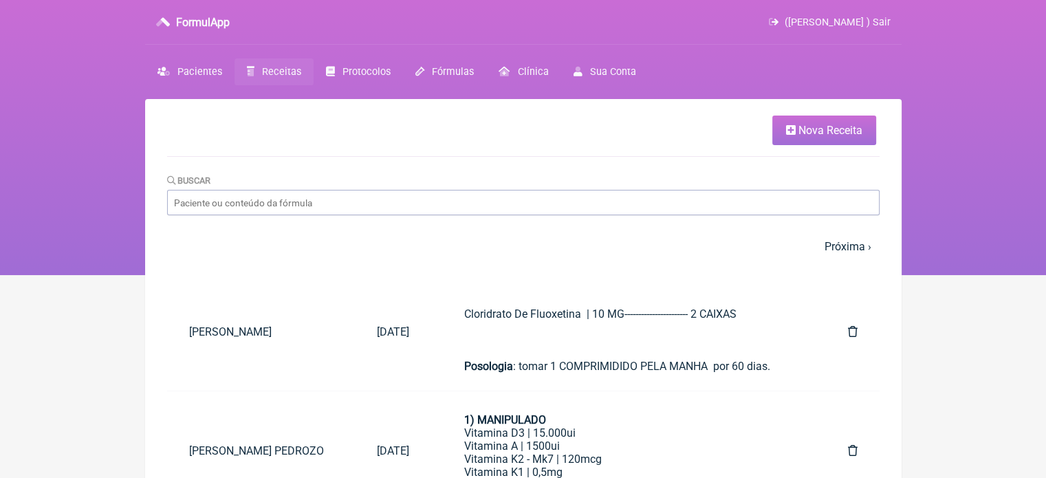
click at [820, 129] on span "Nova Receita" at bounding box center [831, 130] width 64 height 13
